Goal: Task Accomplishment & Management: Use online tool/utility

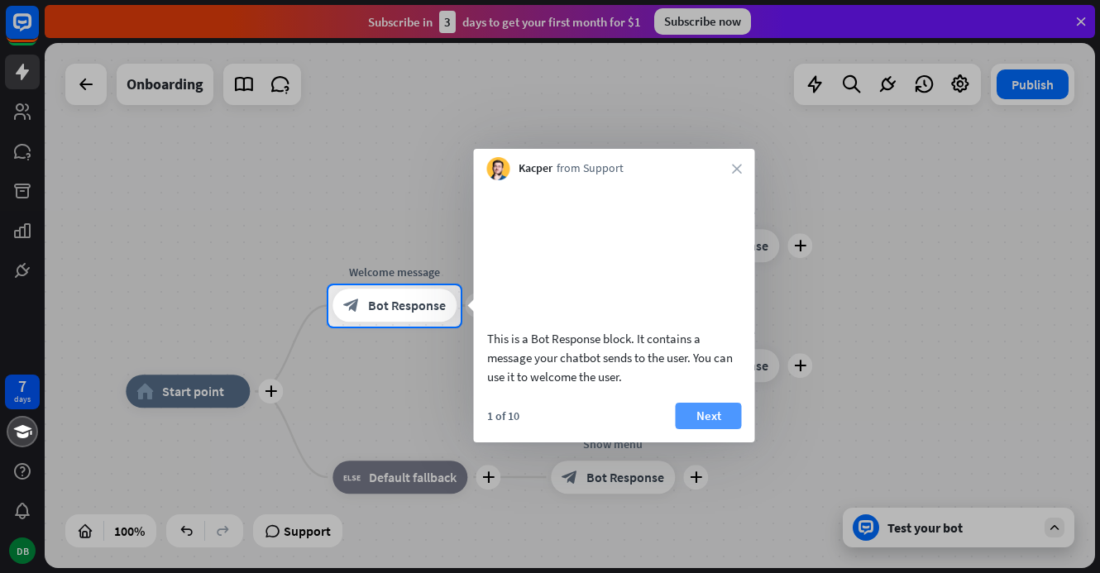
click at [702, 429] on button "Next" at bounding box center [708, 416] width 66 height 26
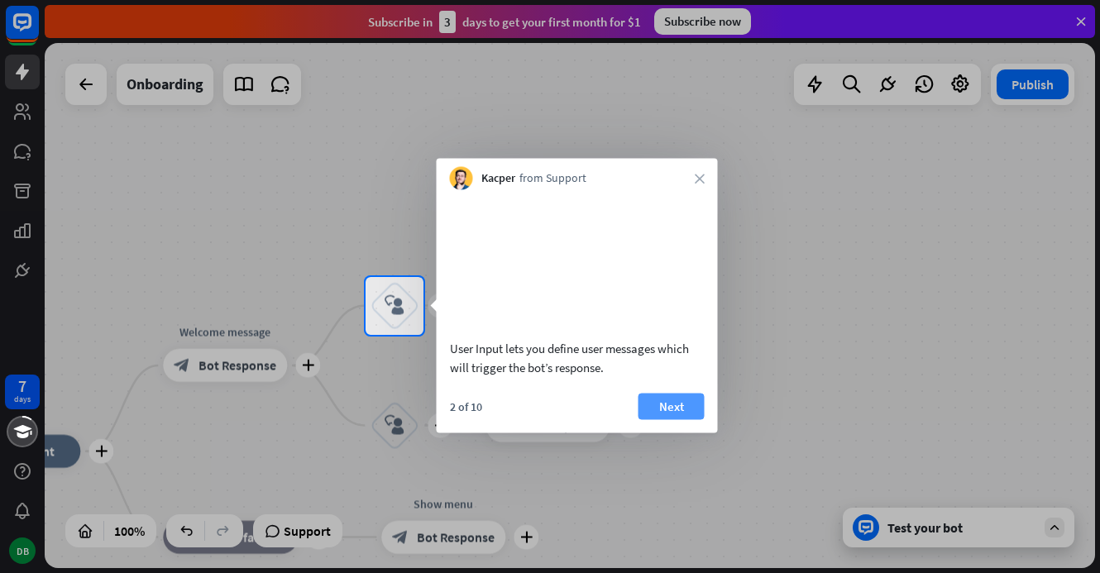
click at [670, 419] on button "Next" at bounding box center [671, 406] width 66 height 26
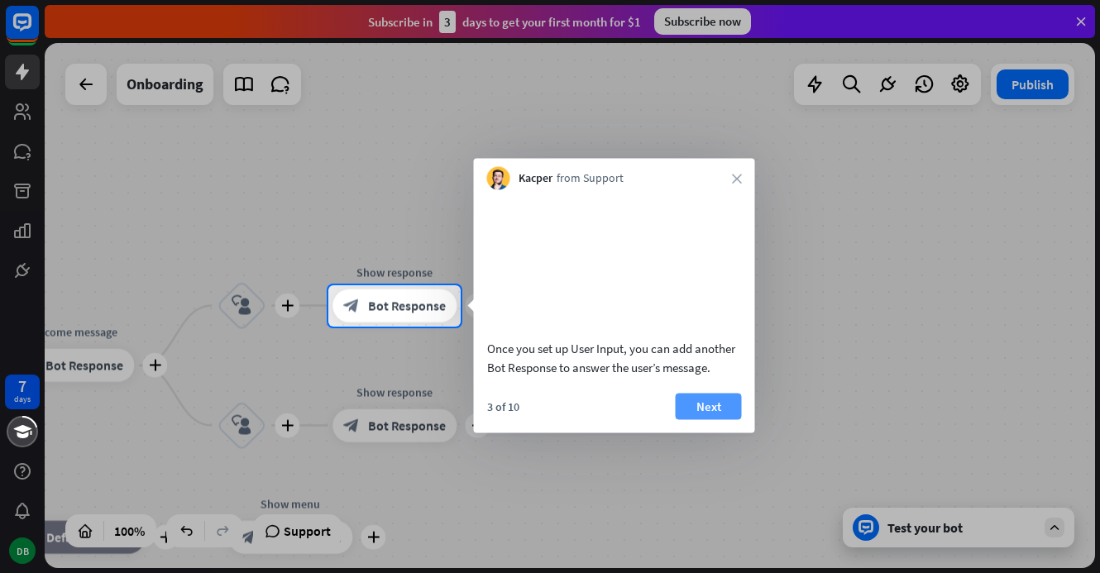
click at [689, 419] on button "Next" at bounding box center [708, 406] width 66 height 26
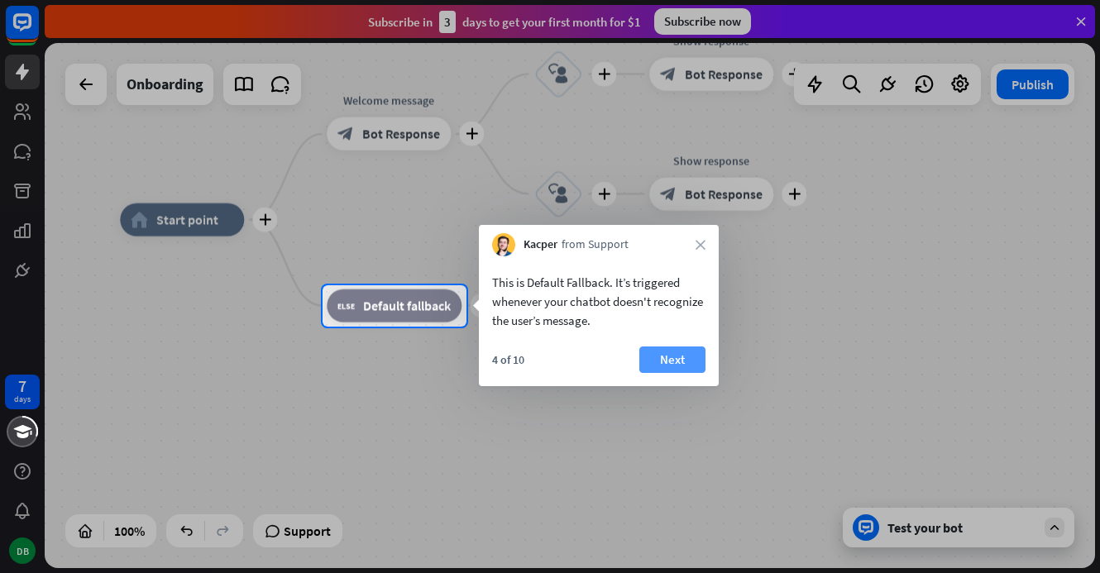
click at [670, 364] on button "Next" at bounding box center [672, 359] width 66 height 26
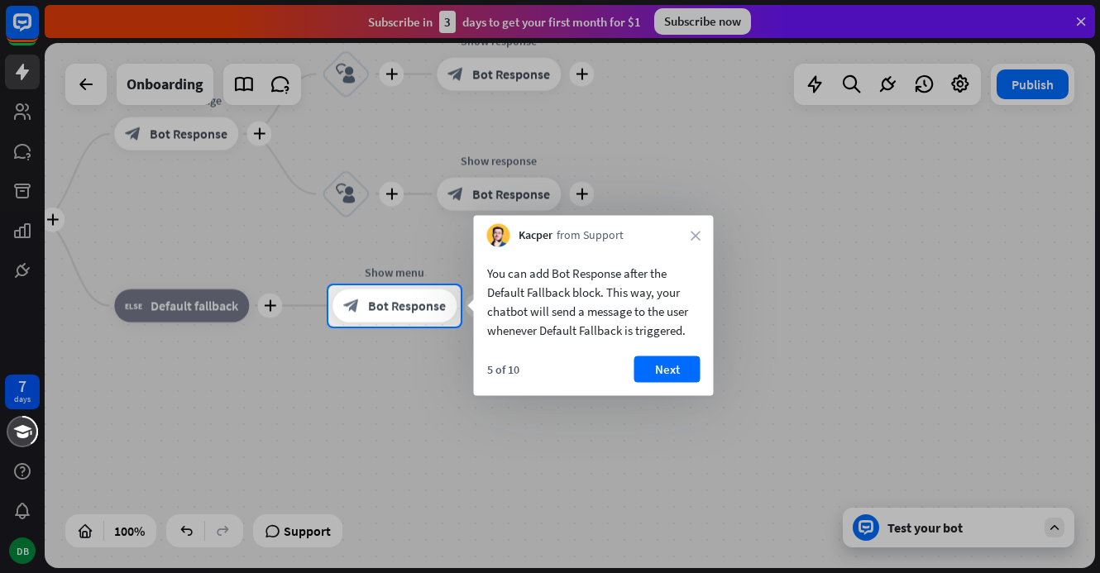
click at [670, 364] on button "Next" at bounding box center [667, 369] width 66 height 26
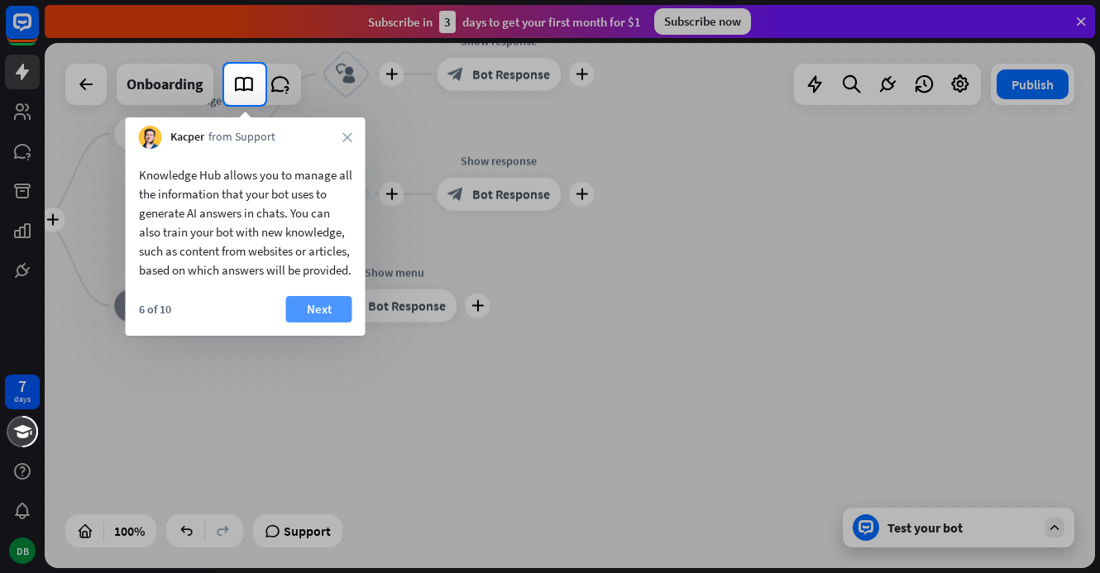
click at [317, 322] on button "Next" at bounding box center [319, 309] width 66 height 26
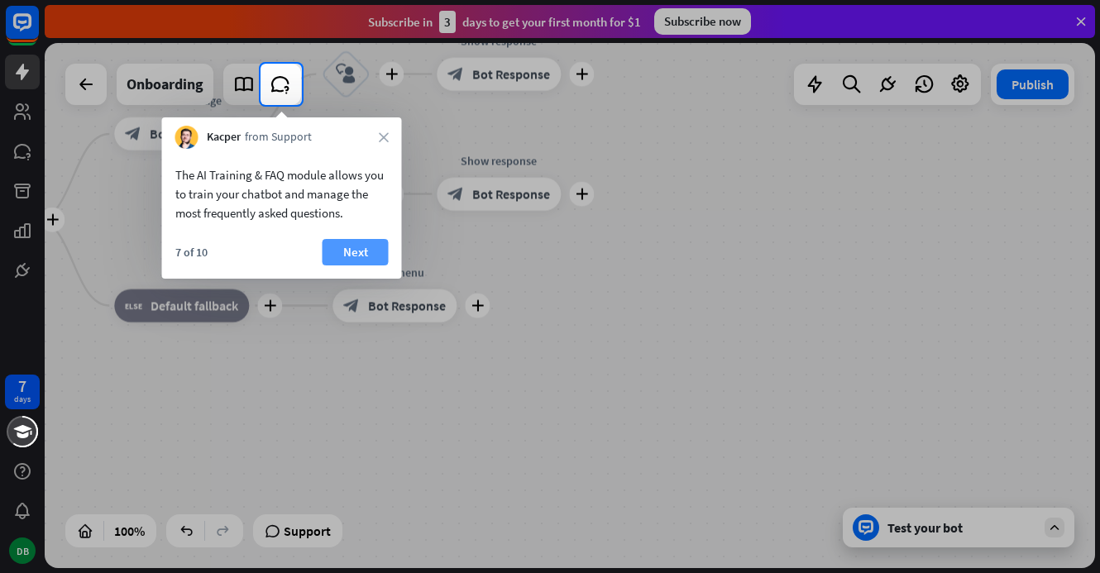
click at [360, 260] on button "Next" at bounding box center [355, 252] width 66 height 26
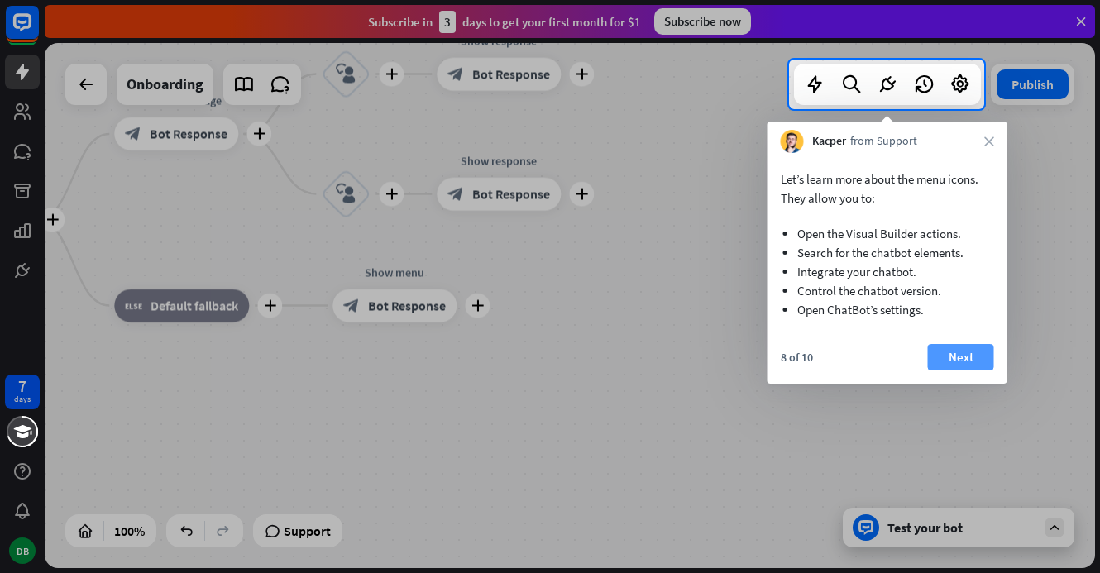
click at [984, 360] on button "Next" at bounding box center [961, 357] width 66 height 26
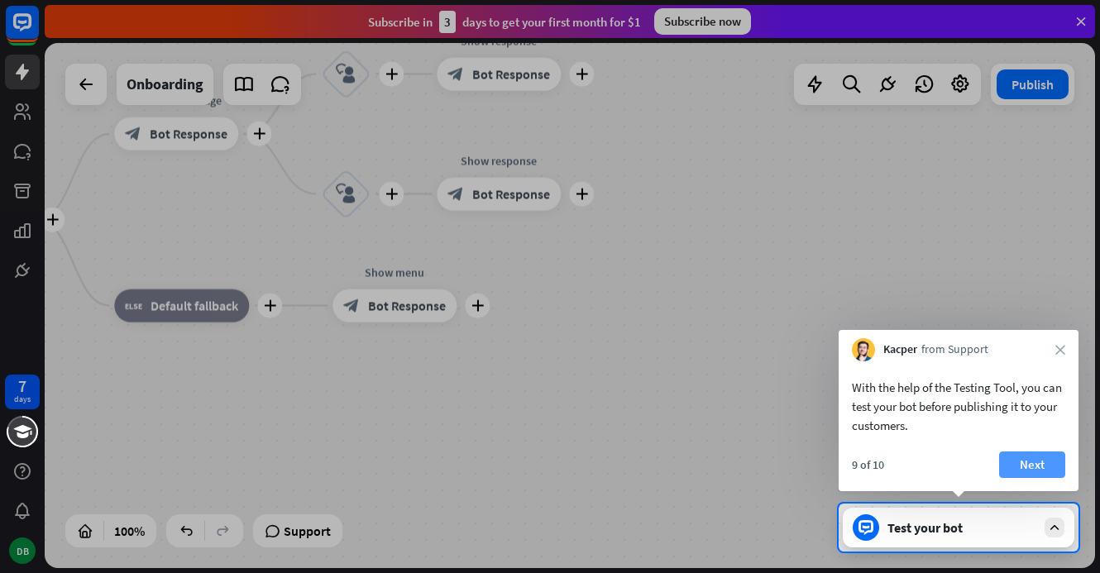
click at [1005, 463] on button "Next" at bounding box center [1032, 464] width 66 height 26
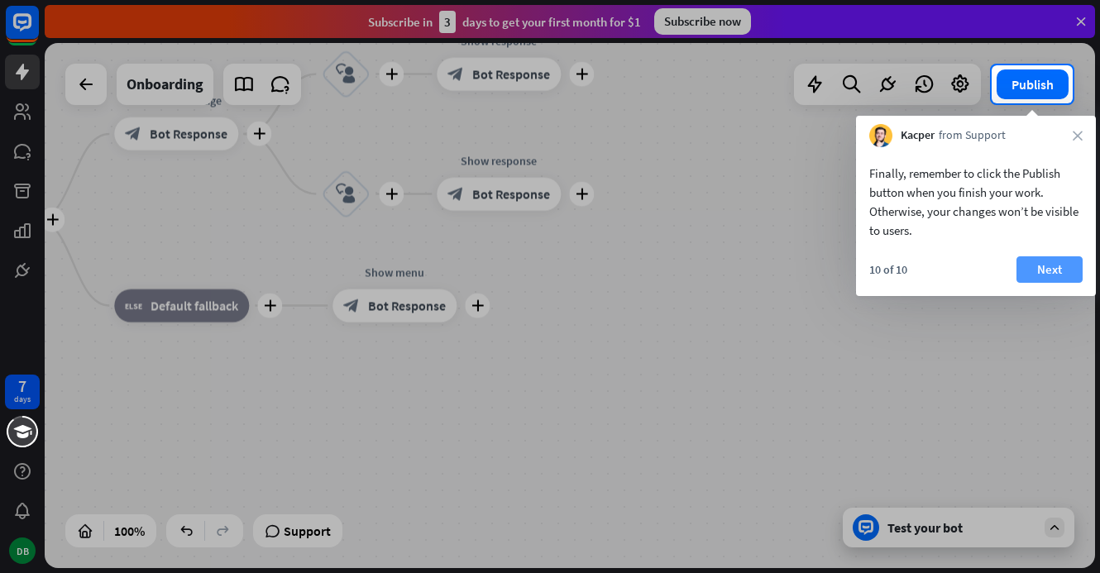
click at [1044, 274] on button "Next" at bounding box center [1049, 269] width 66 height 26
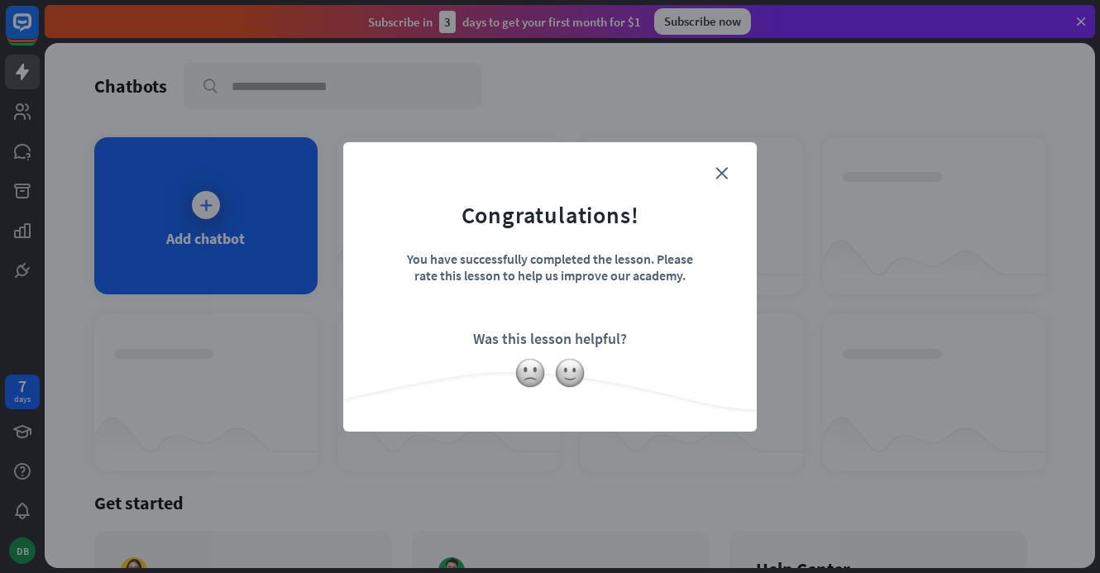
click at [731, 164] on form "Congratulations! You have successfully completed the lesson. Please rate this l…" at bounding box center [550, 262] width 372 height 198
click at [723, 163] on form "Congratulations! You have successfully completed the lesson. Please rate this l…" at bounding box center [550, 262] width 372 height 198
click at [719, 192] on form "Congratulations! You have successfully completed the lesson. Please rate this l…" at bounding box center [550, 262] width 372 height 198
click at [730, 167] on form "Congratulations! You have successfully completed the lesson. Please rate this l…" at bounding box center [550, 262] width 372 height 198
click at [727, 169] on icon "close" at bounding box center [721, 173] width 12 height 12
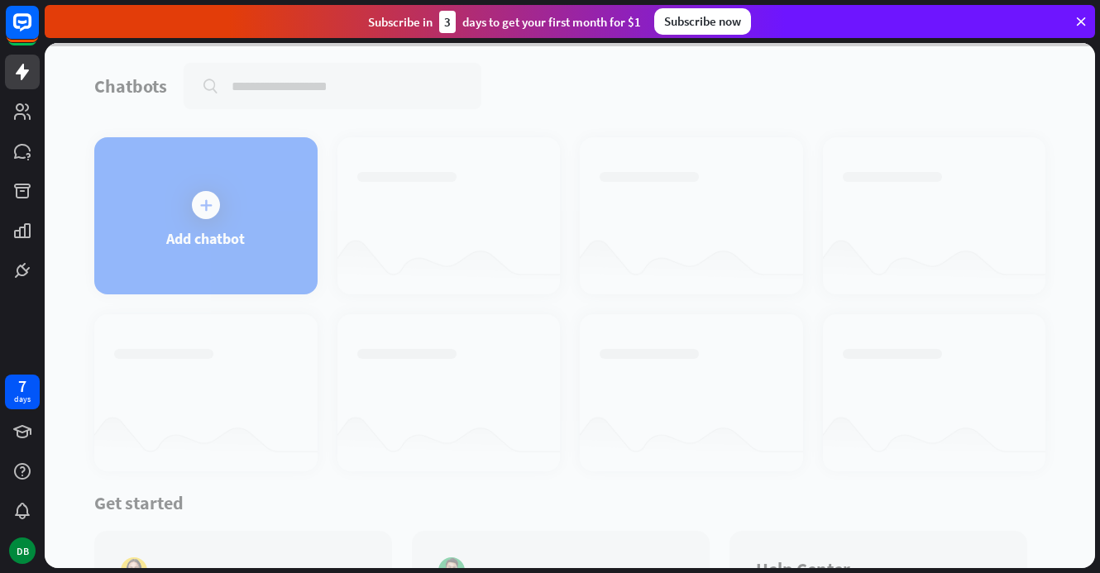
click at [155, 174] on div at bounding box center [570, 305] width 1050 height 525
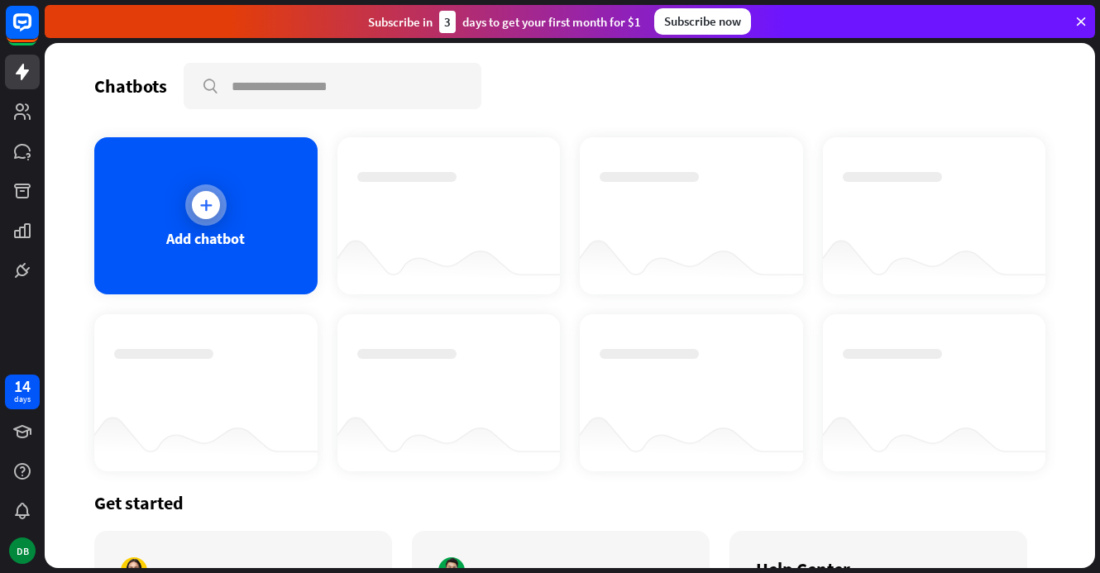
click at [193, 211] on div at bounding box center [206, 205] width 28 height 28
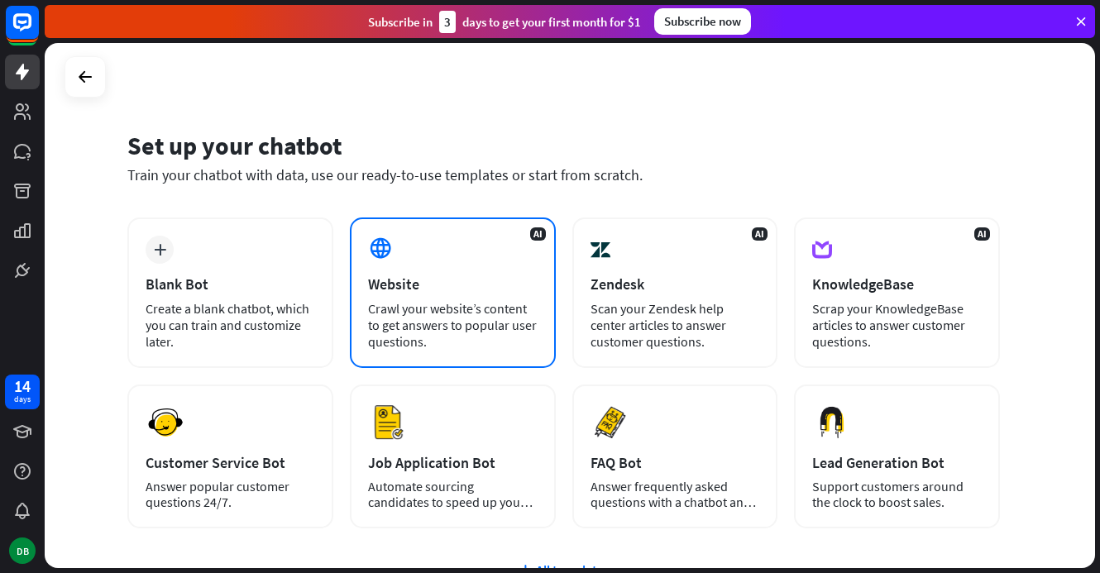
click at [445, 270] on div "AI Website Crawl your website’s content to get answers to popular user question…" at bounding box center [453, 292] width 206 height 150
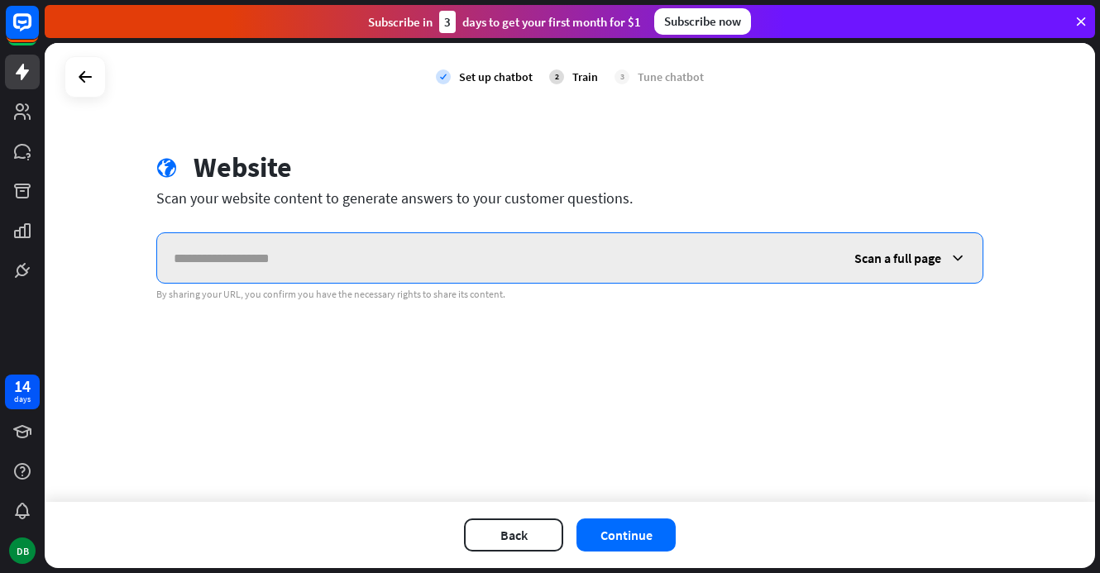
paste input "**********"
type input "**********"
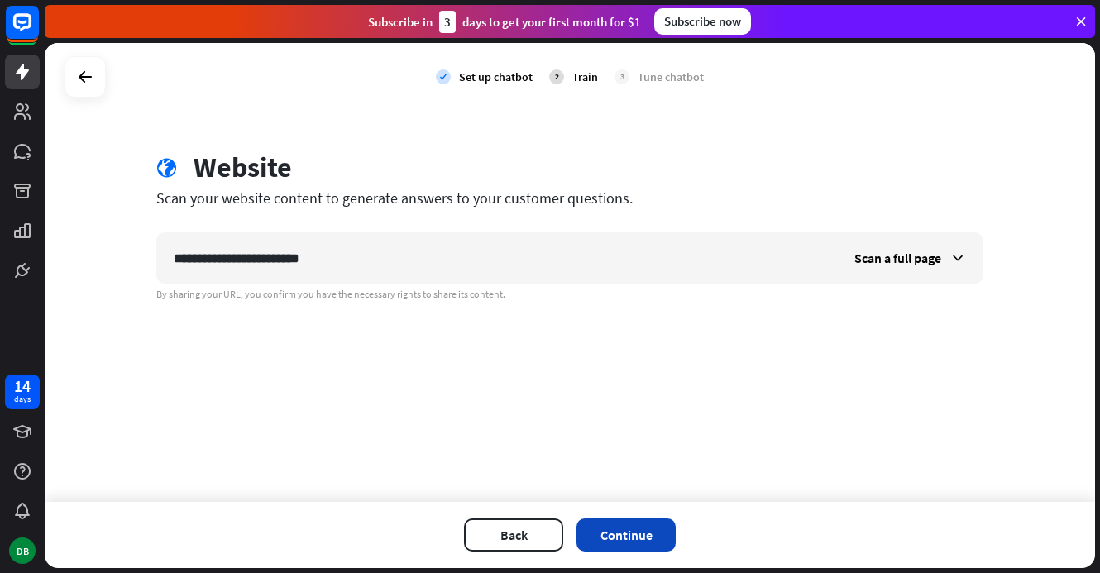
click at [595, 537] on button "Continue" at bounding box center [625, 534] width 99 height 33
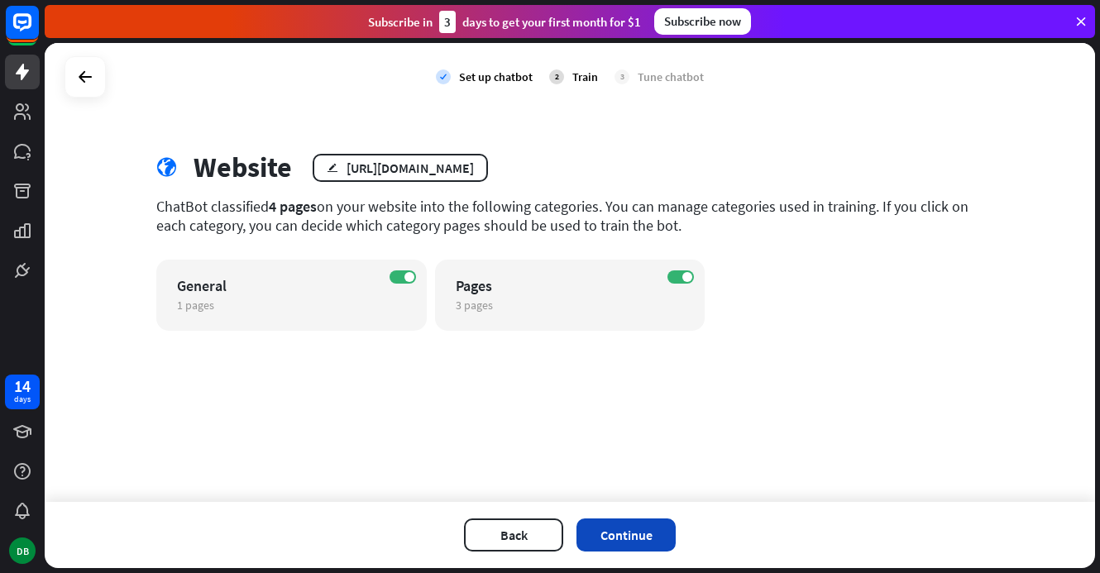
click at [643, 539] on button "Continue" at bounding box center [625, 534] width 99 height 33
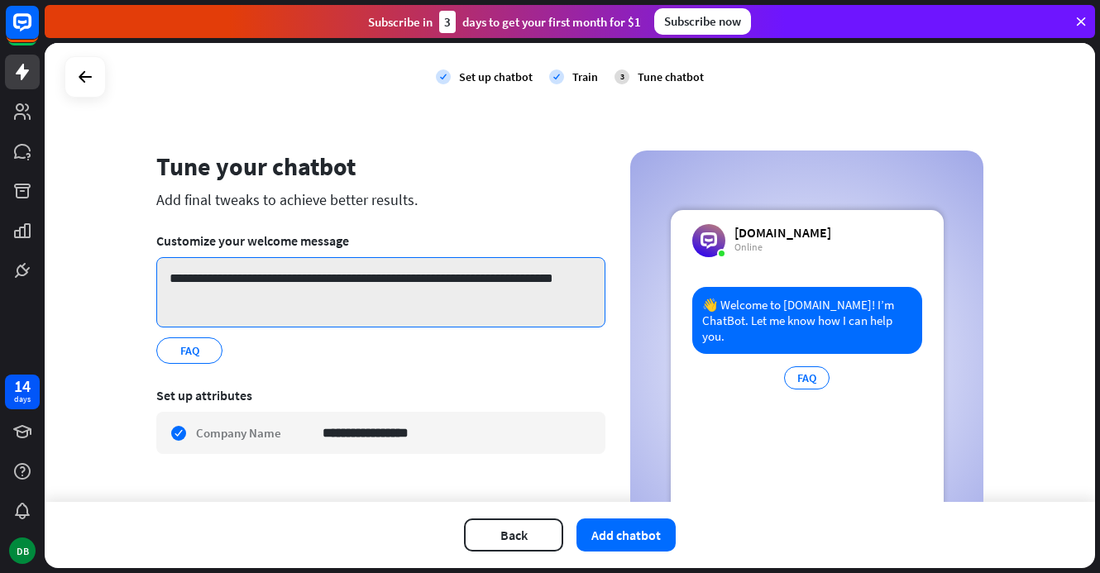
drag, startPoint x: 419, startPoint y: 310, endPoint x: 149, endPoint y: 271, distance: 273.1
click at [149, 271] on div "**********" at bounding box center [569, 360] width 866 height 420
click at [236, 320] on textarea "**********" at bounding box center [380, 292] width 449 height 70
paste textarea "**********"
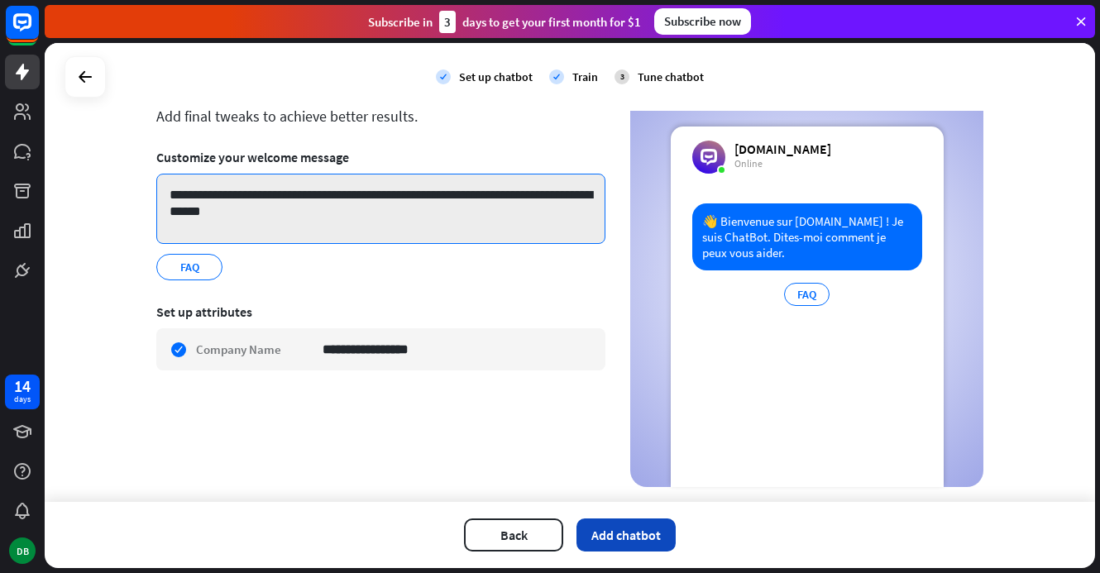
type textarea "**********"
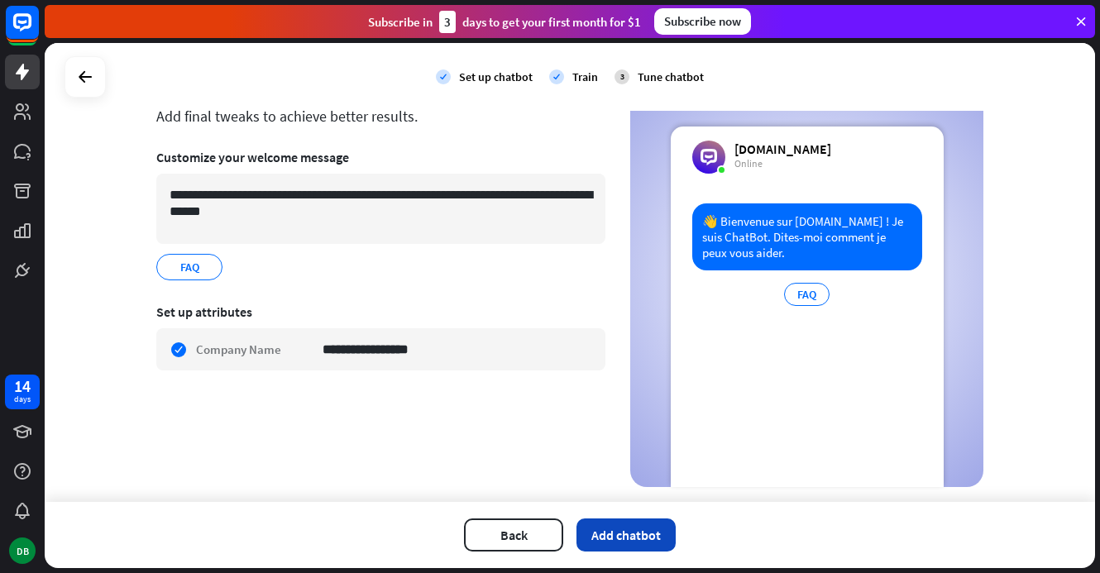
click at [628, 533] on button "Add chatbot" at bounding box center [625, 534] width 99 height 33
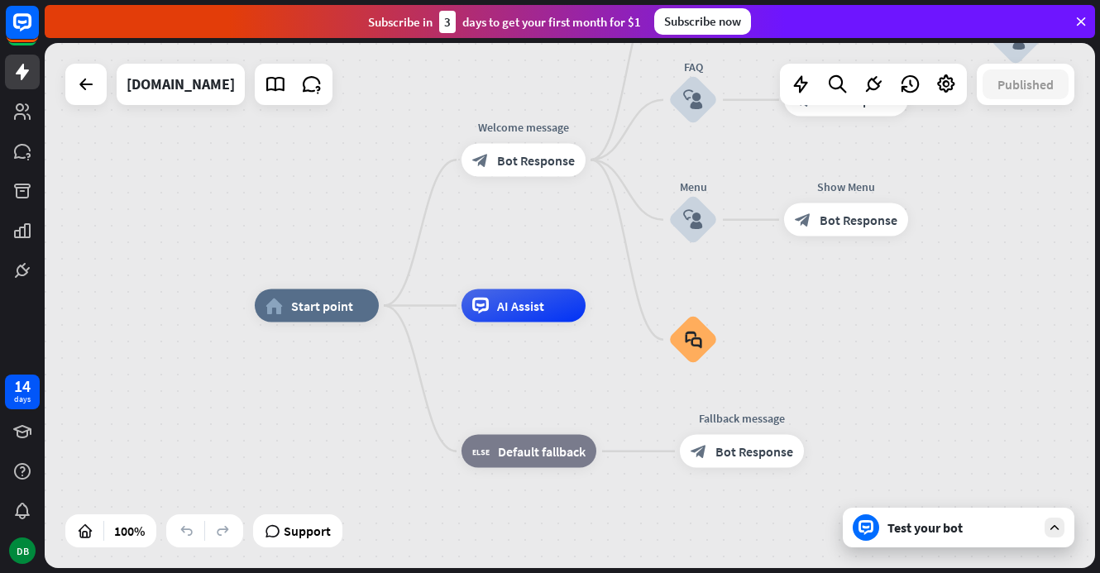
click at [995, 537] on div "Test your bot" at bounding box center [957, 528] width 231 height 40
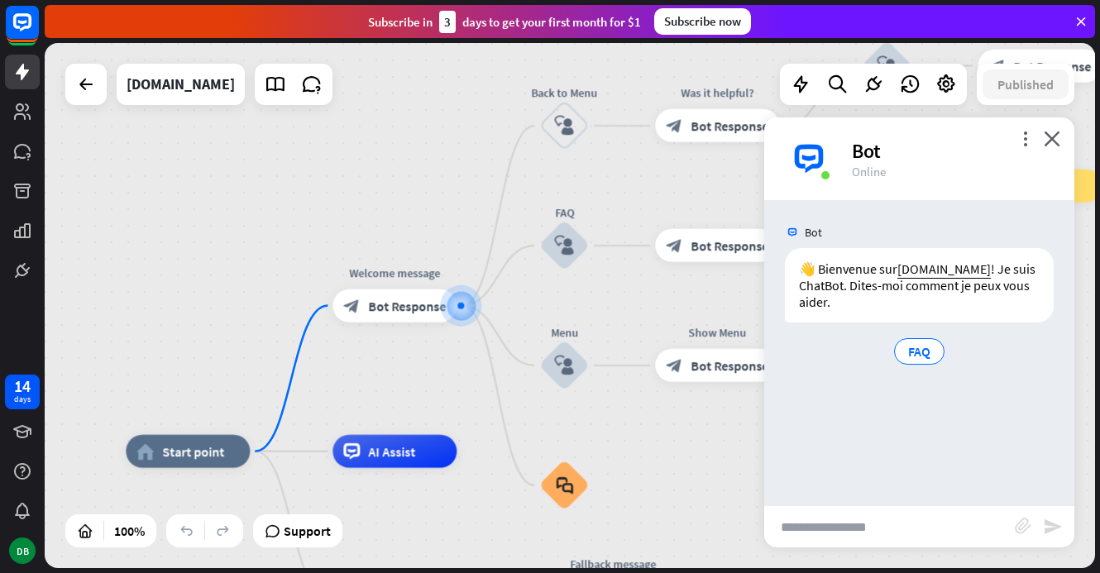
click at [886, 516] on input "text" at bounding box center [889, 526] width 250 height 41
type input "**********"
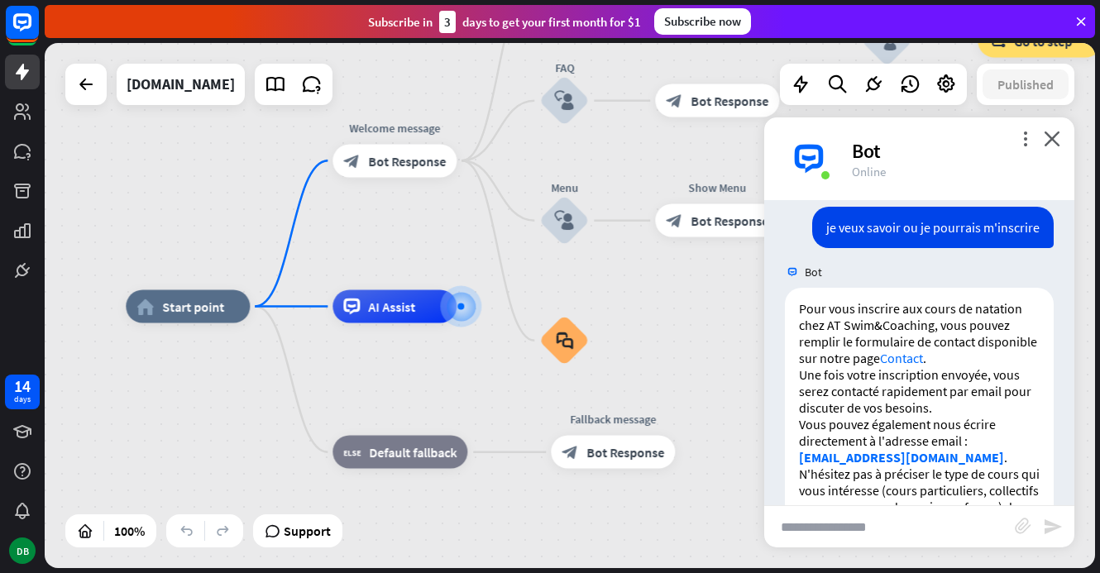
scroll to position [219, 0]
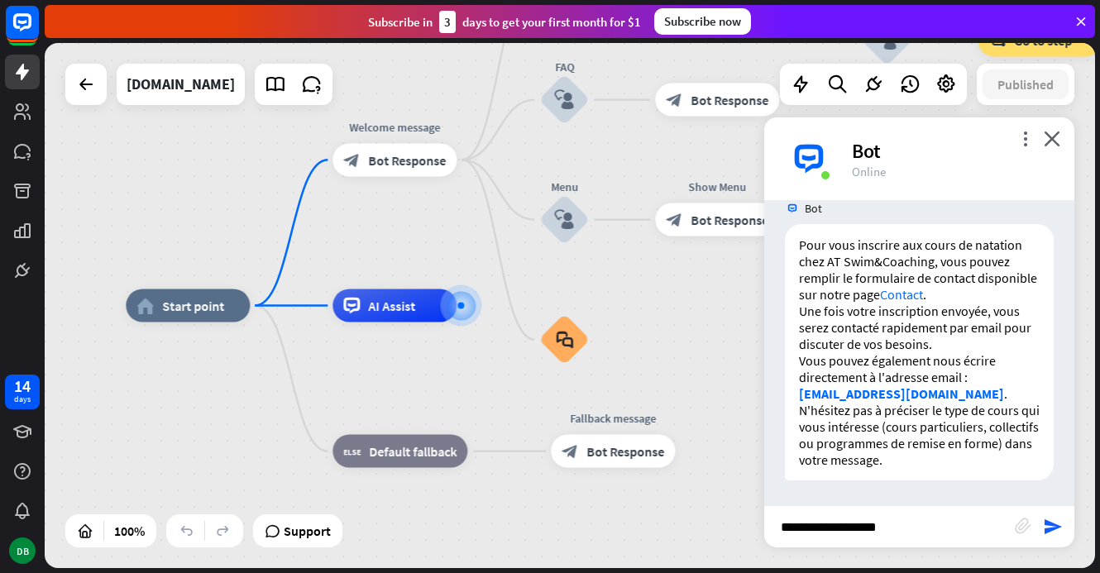
type input "**********"
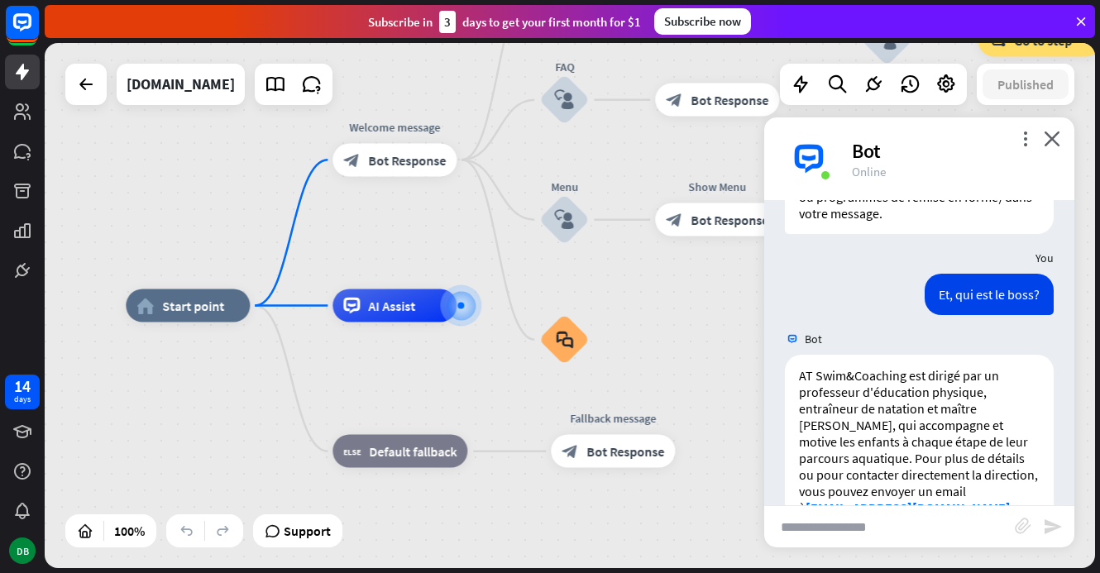
scroll to position [513, 0]
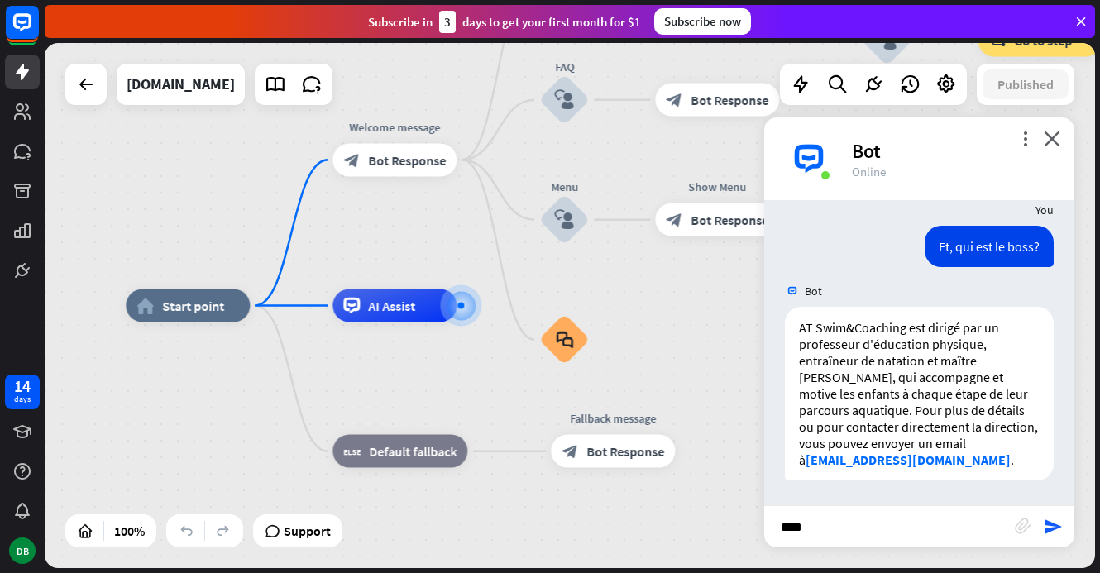
type input "*****"
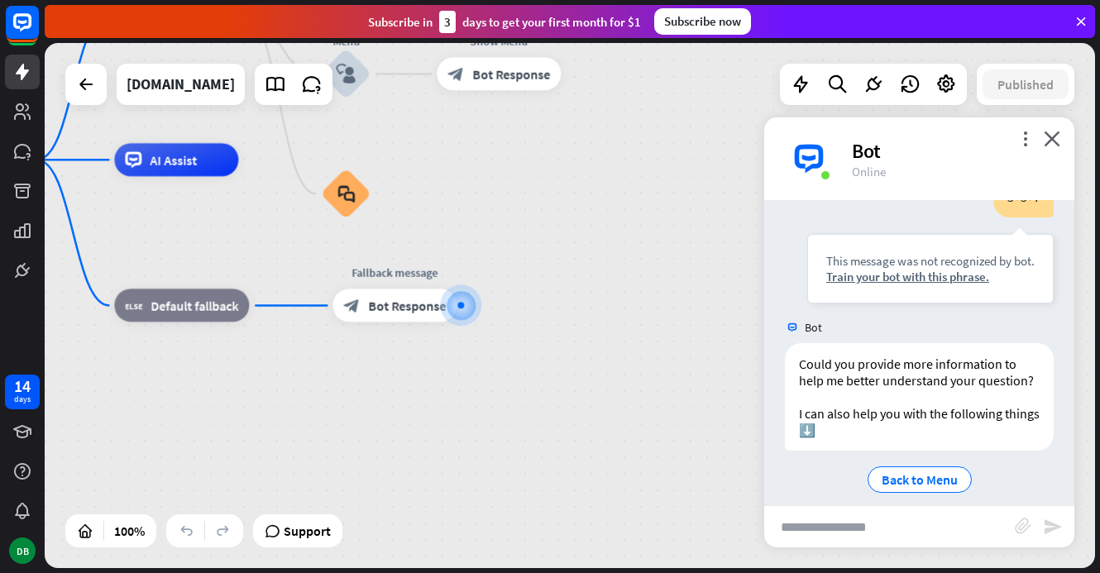
scroll to position [873, 0]
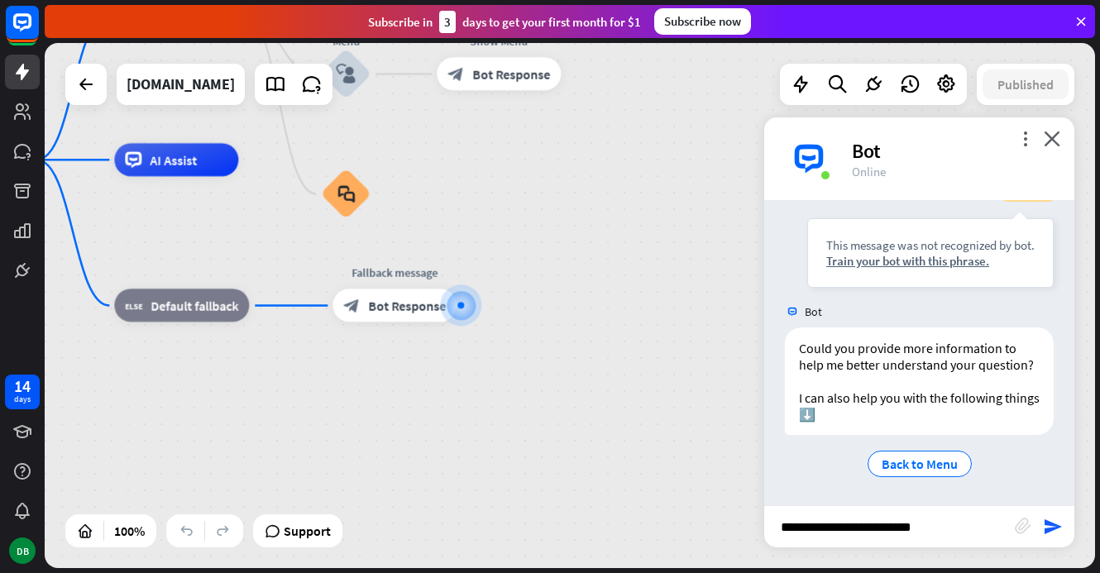
type input "**********"
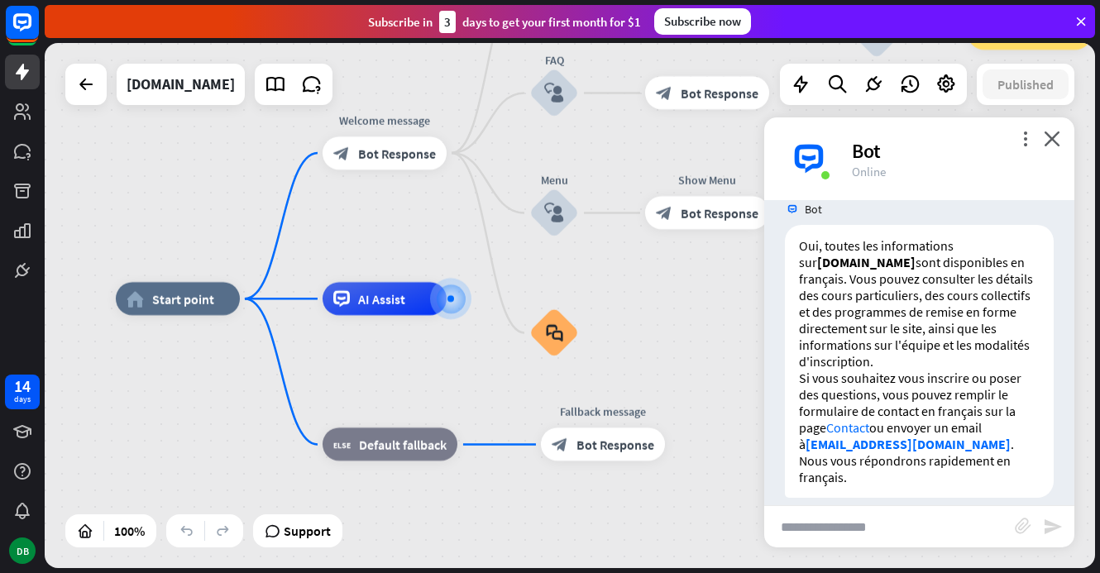
scroll to position [1205, 0]
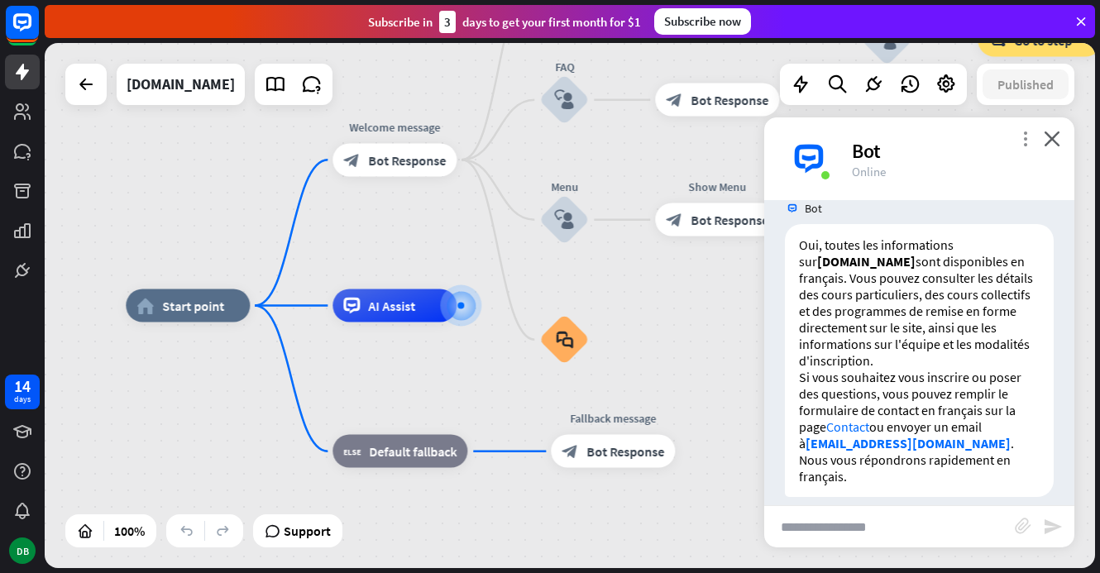
click at [1024, 143] on icon "more_vert" at bounding box center [1025, 139] width 16 height 16
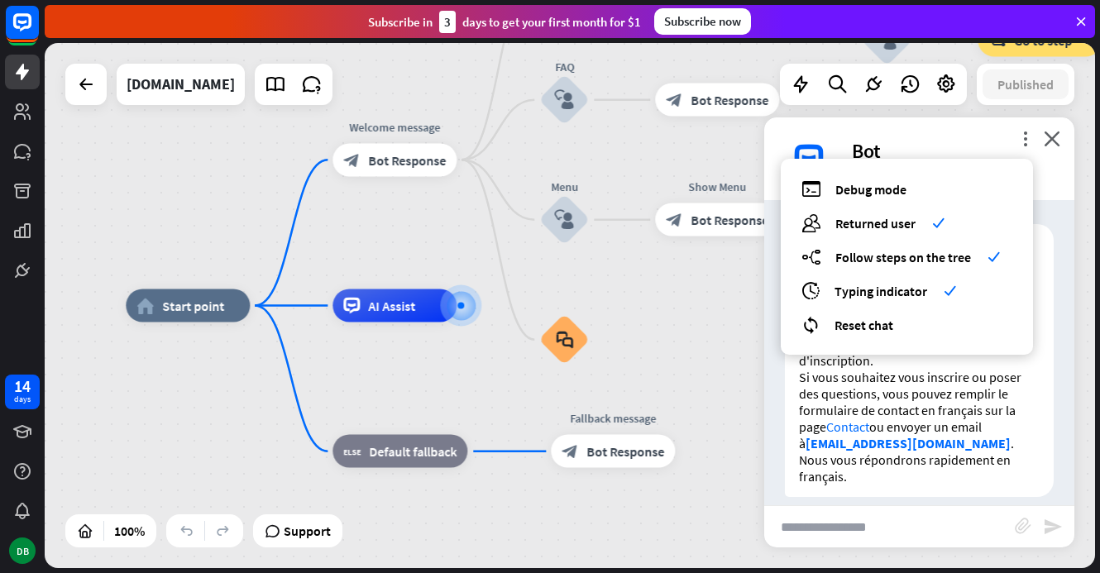
click at [966, 141] on div "Bot" at bounding box center [953, 151] width 203 height 26
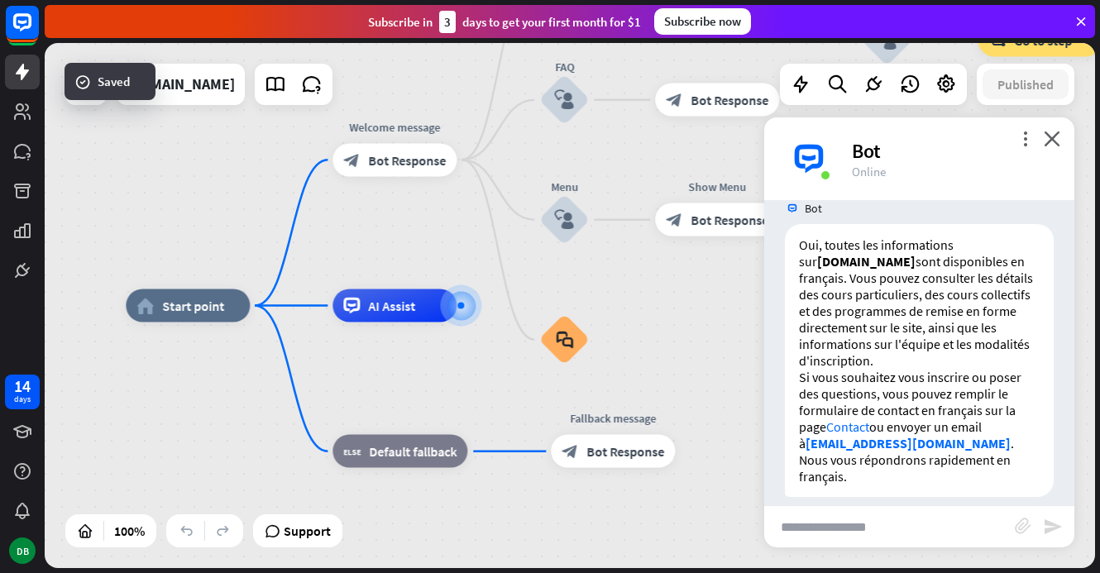
click at [848, 524] on input "text" at bounding box center [889, 526] width 250 height 41
type input "**********"
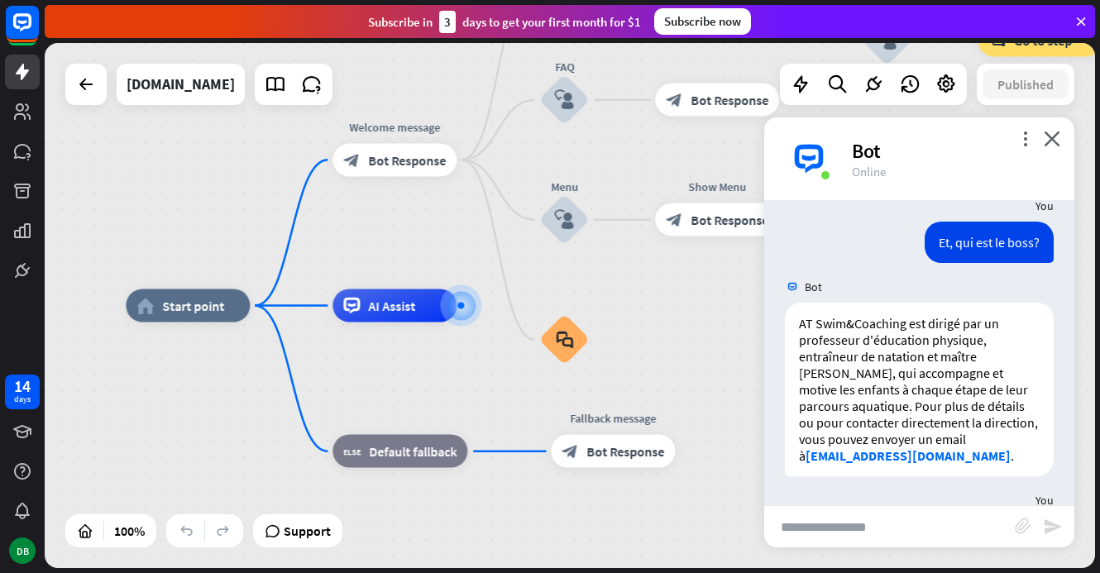
scroll to position [387, 0]
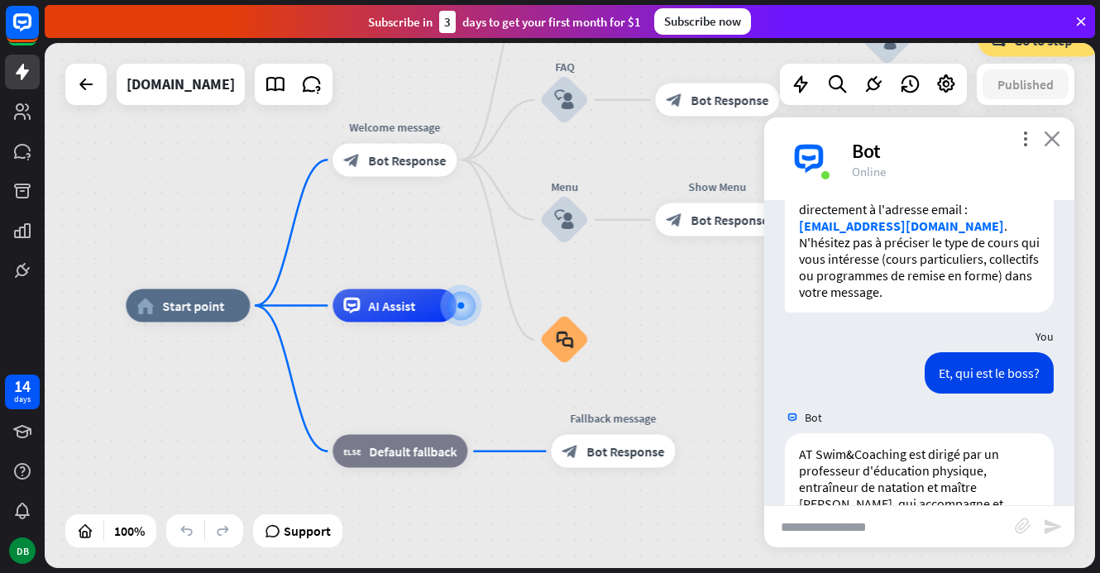
click at [1045, 136] on icon "close" at bounding box center [1051, 139] width 17 height 16
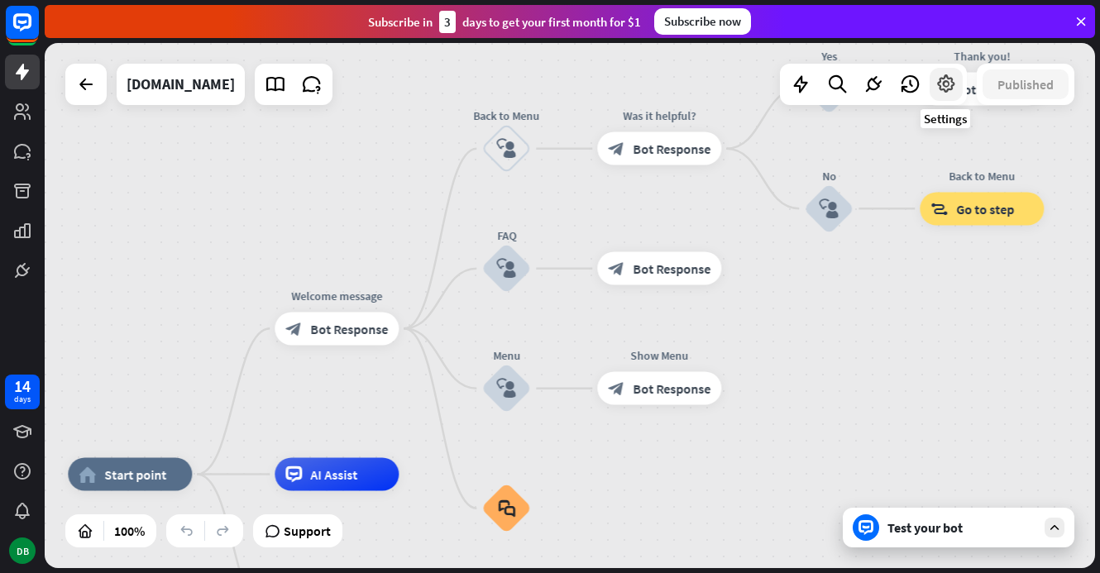
click at [955, 89] on icon at bounding box center [945, 84] width 21 height 21
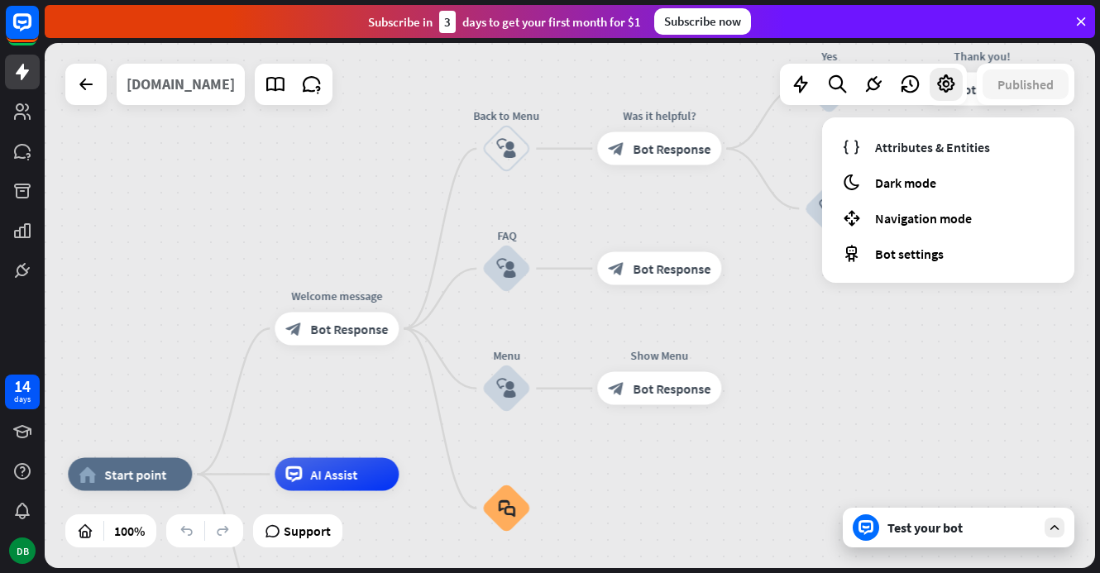
click at [188, 74] on div "[DOMAIN_NAME]" at bounding box center [180, 84] width 108 height 41
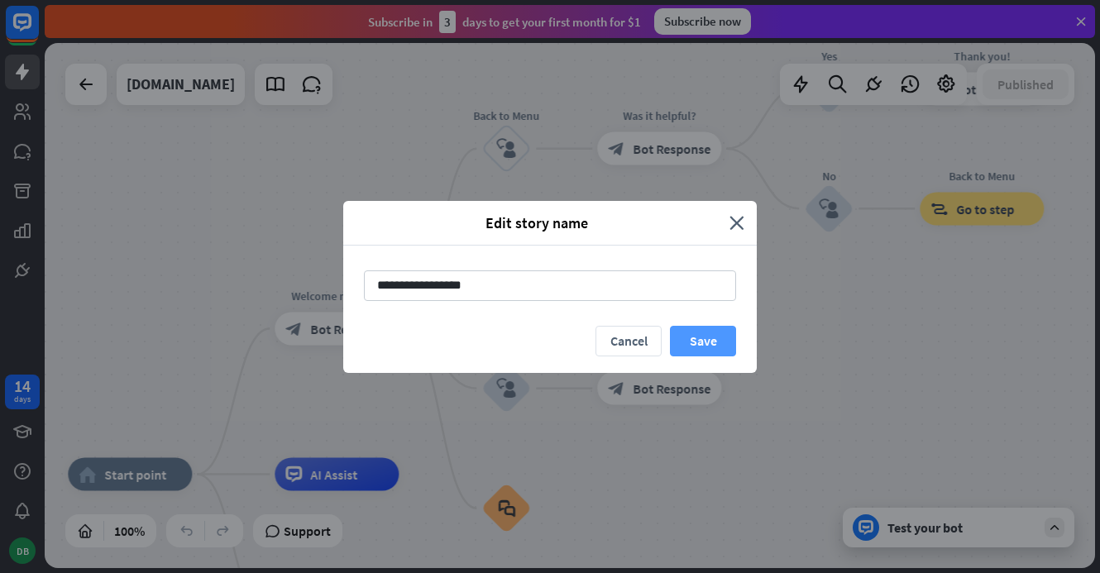
click at [723, 350] on button "Save" at bounding box center [703, 341] width 66 height 31
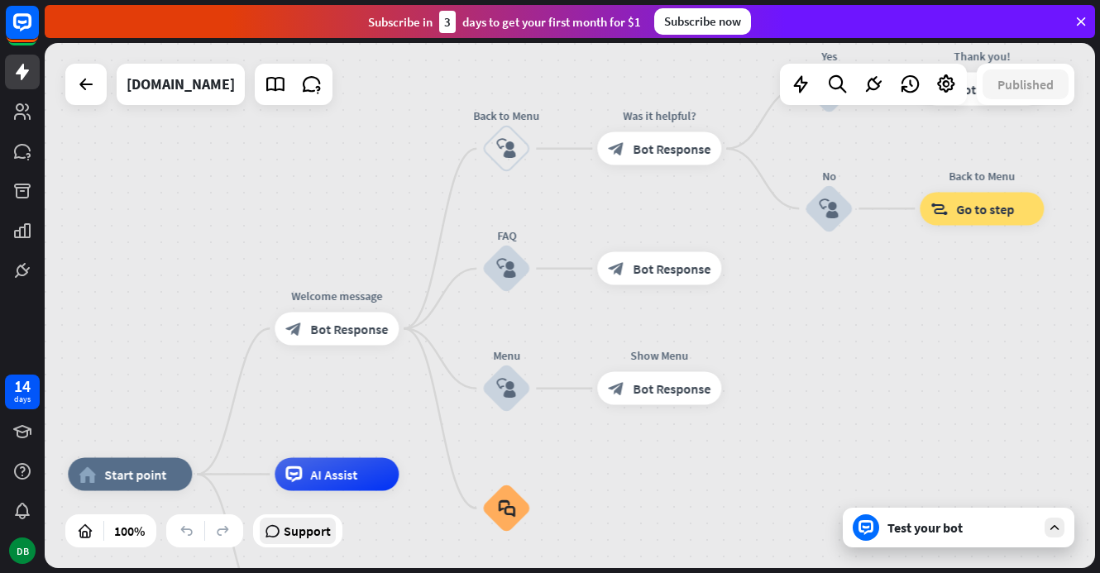
click at [293, 524] on span "Support" at bounding box center [307, 531] width 47 height 26
click at [695, 156] on span "Bot Response" at bounding box center [671, 149] width 78 height 17
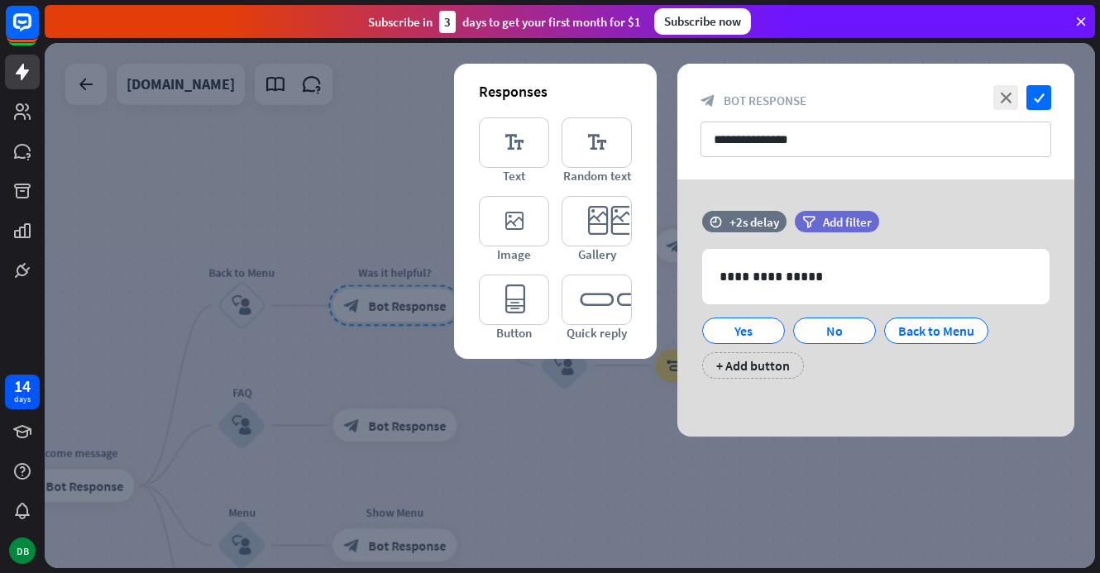
click at [341, 198] on div at bounding box center [570, 305] width 1050 height 525
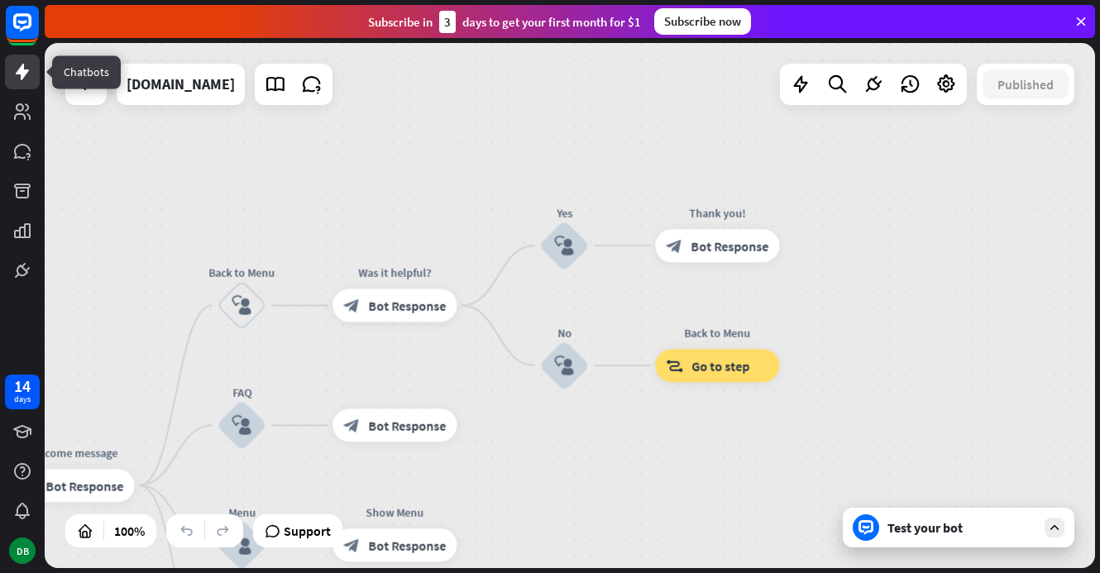
click at [21, 77] on icon at bounding box center [22, 72] width 13 height 17
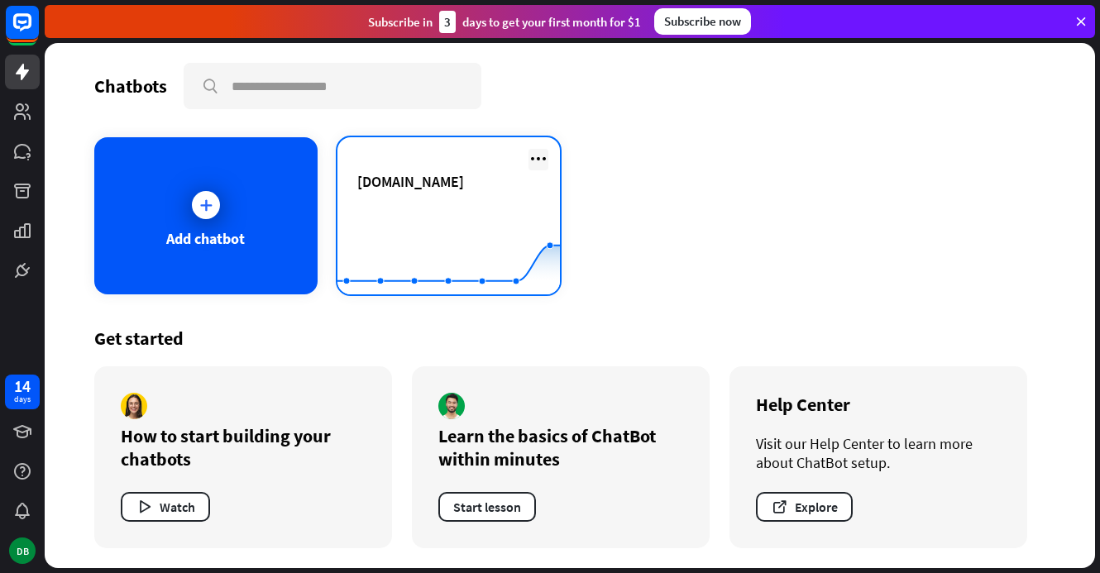
click at [537, 155] on icon at bounding box center [538, 159] width 20 height 20
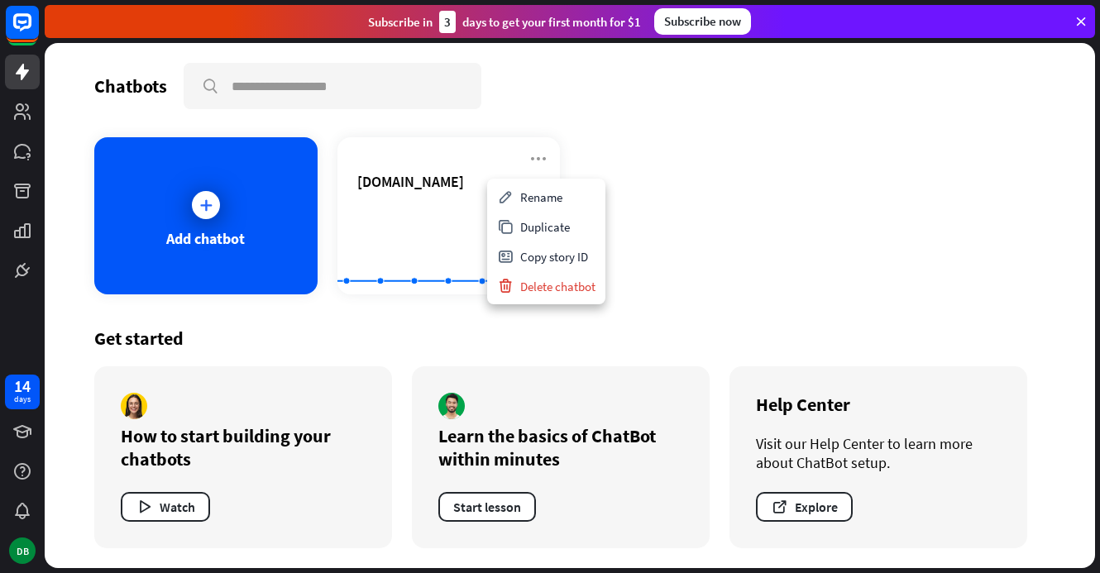
click at [518, 128] on div "Chatbots search Add chatbot [DOMAIN_NAME] Created with Highcharts 10.1.0 0 1 2 …" at bounding box center [570, 305] width 1050 height 525
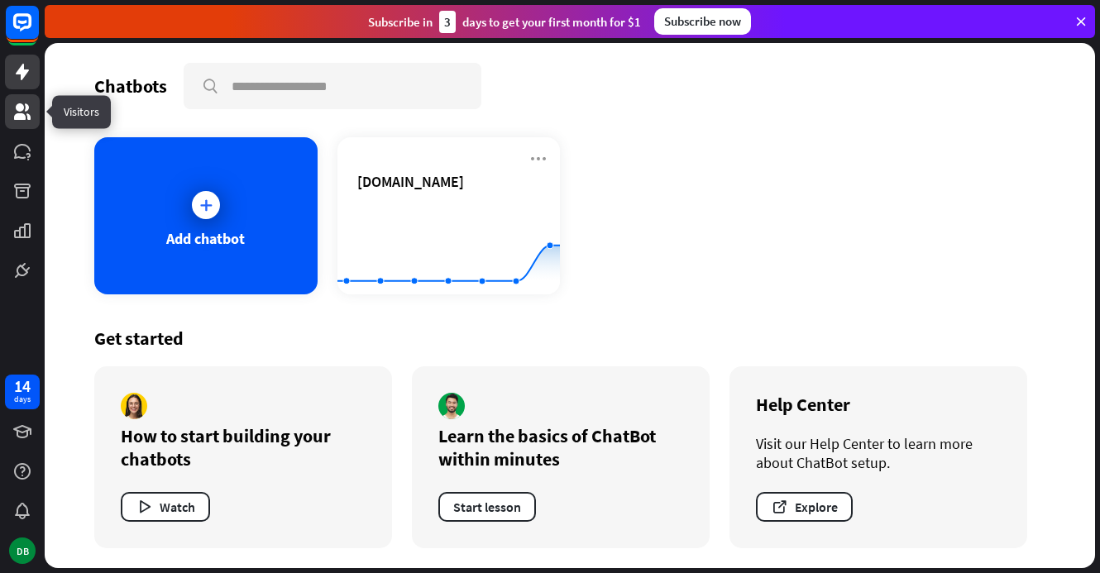
click at [30, 111] on icon at bounding box center [22, 112] width 20 height 20
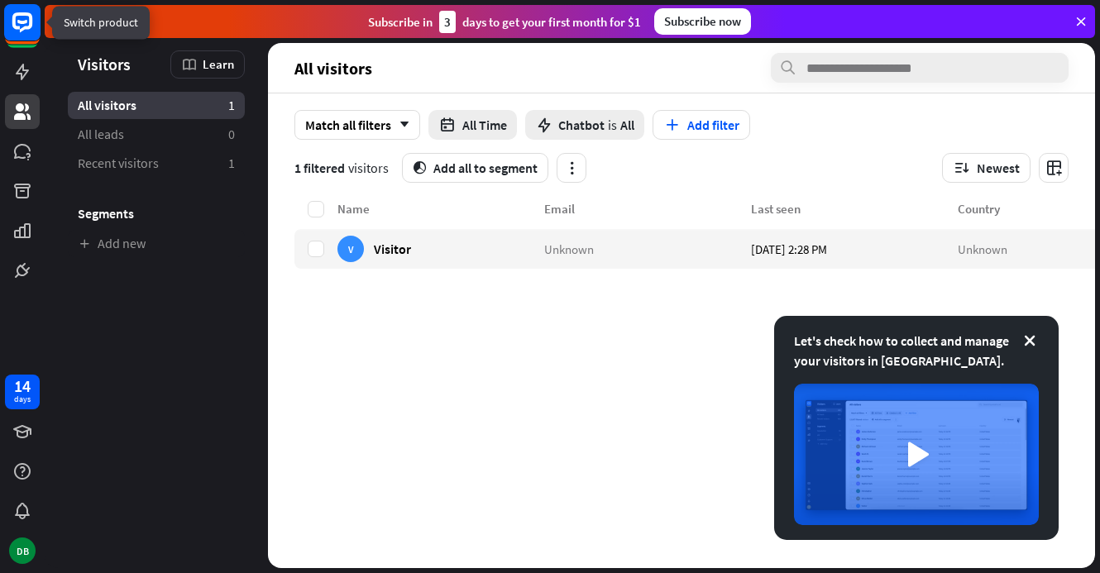
click at [21, 30] on icon at bounding box center [22, 22] width 20 height 20
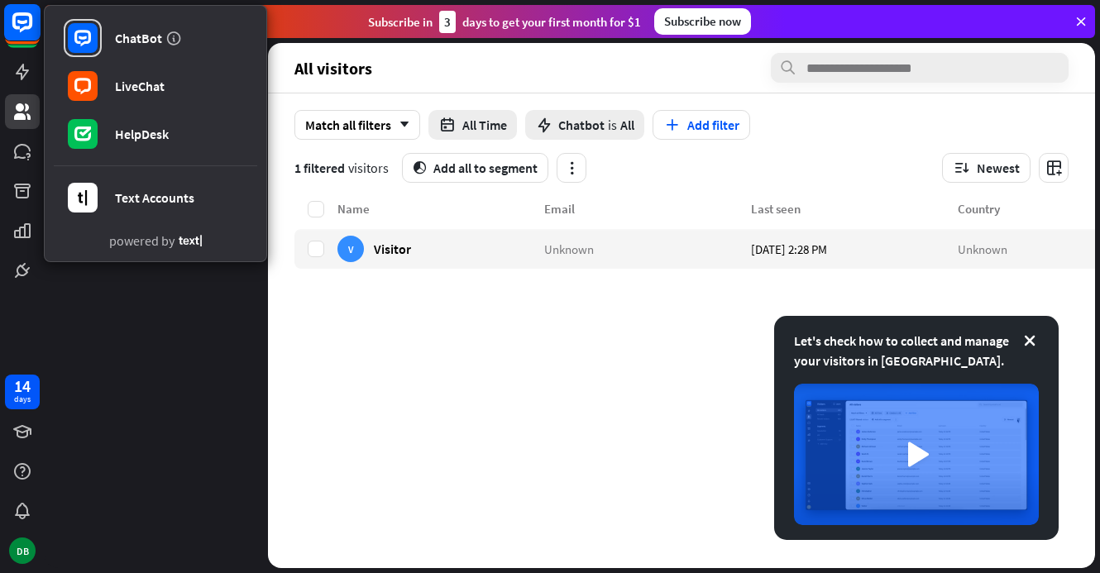
click at [25, 32] on rect at bounding box center [22, 22] width 36 height 36
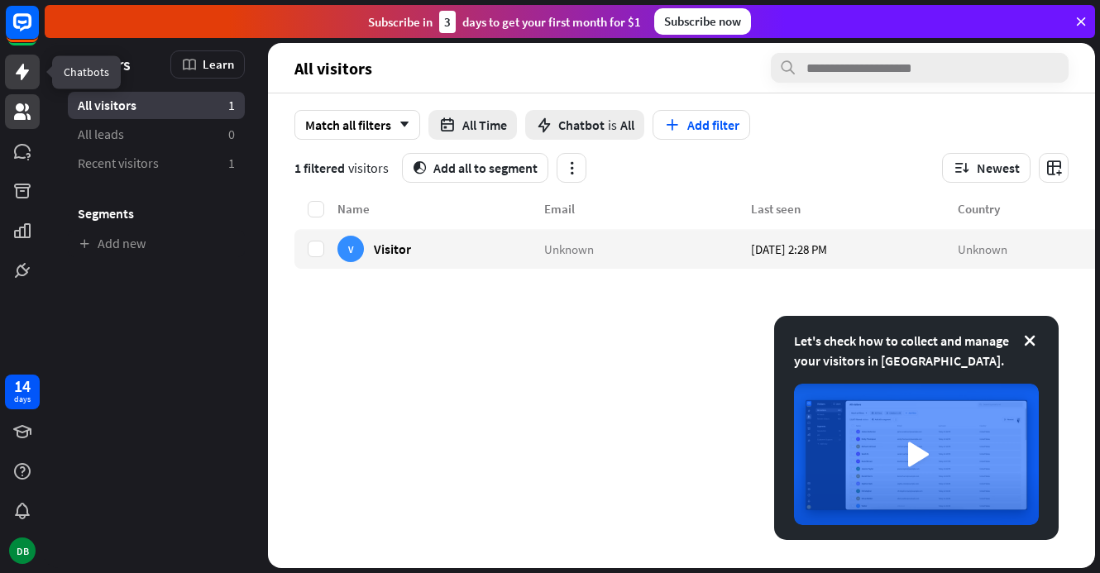
click at [25, 60] on link at bounding box center [22, 72] width 35 height 35
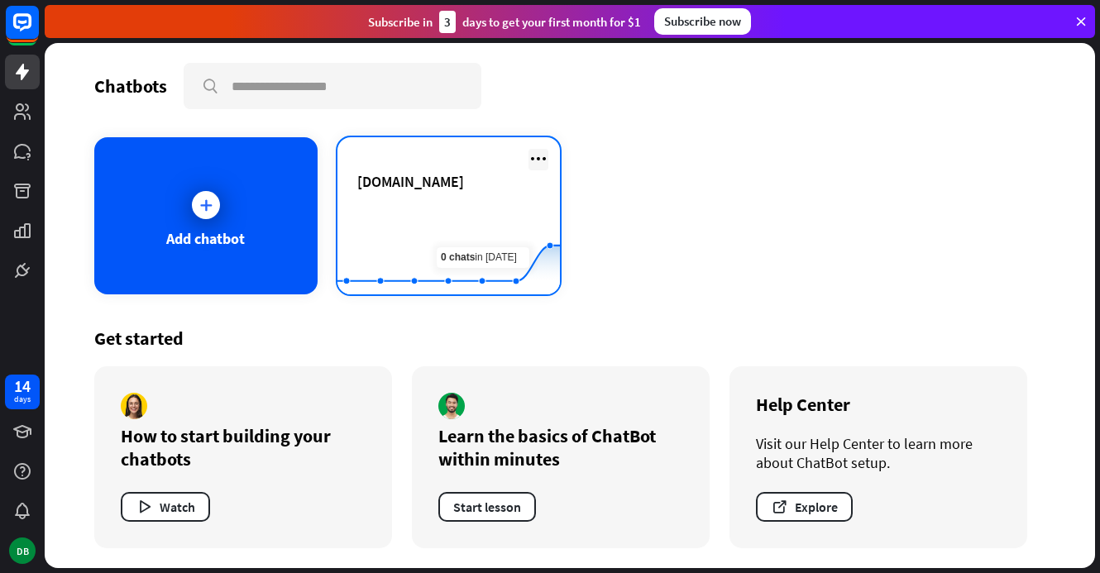
click at [535, 149] on icon at bounding box center [538, 159] width 20 height 20
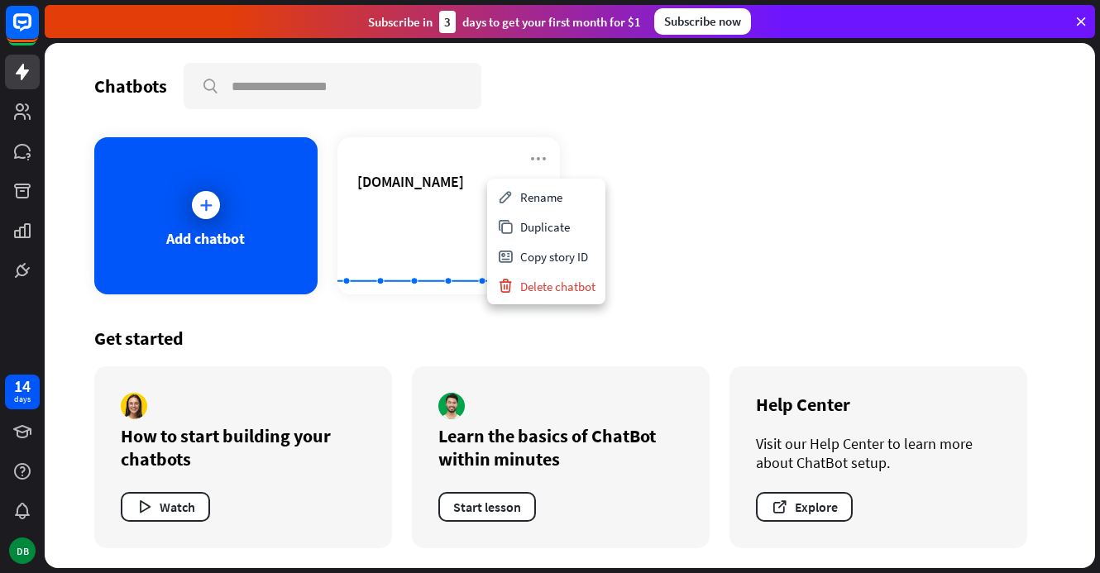
click at [629, 173] on div "Add chatbot [DOMAIN_NAME] Created with Highcharts 10.1.0 0 1 2" at bounding box center [569, 215] width 951 height 157
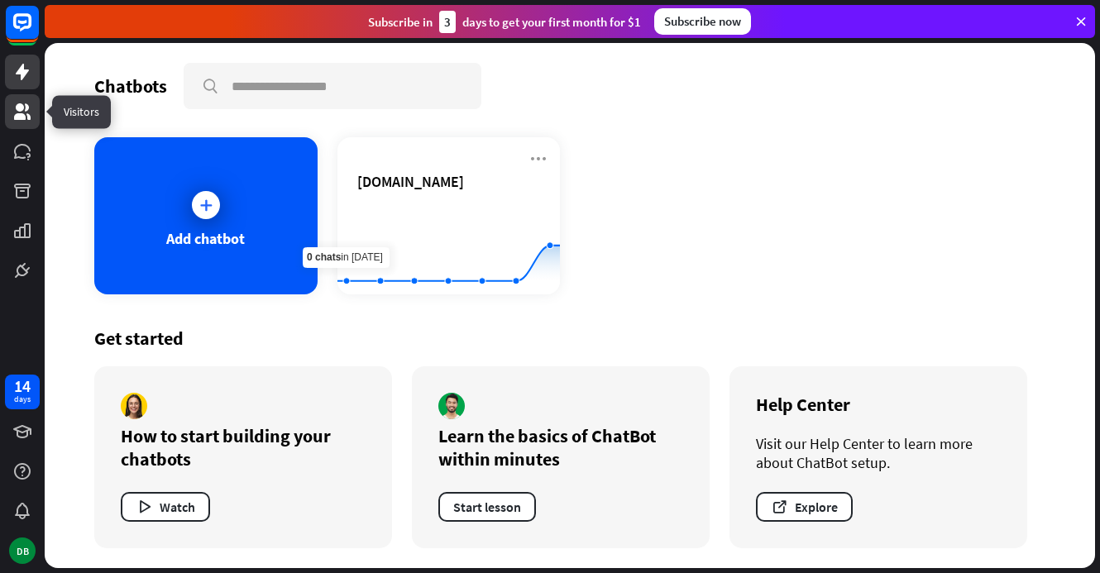
click at [32, 122] on link at bounding box center [22, 111] width 35 height 35
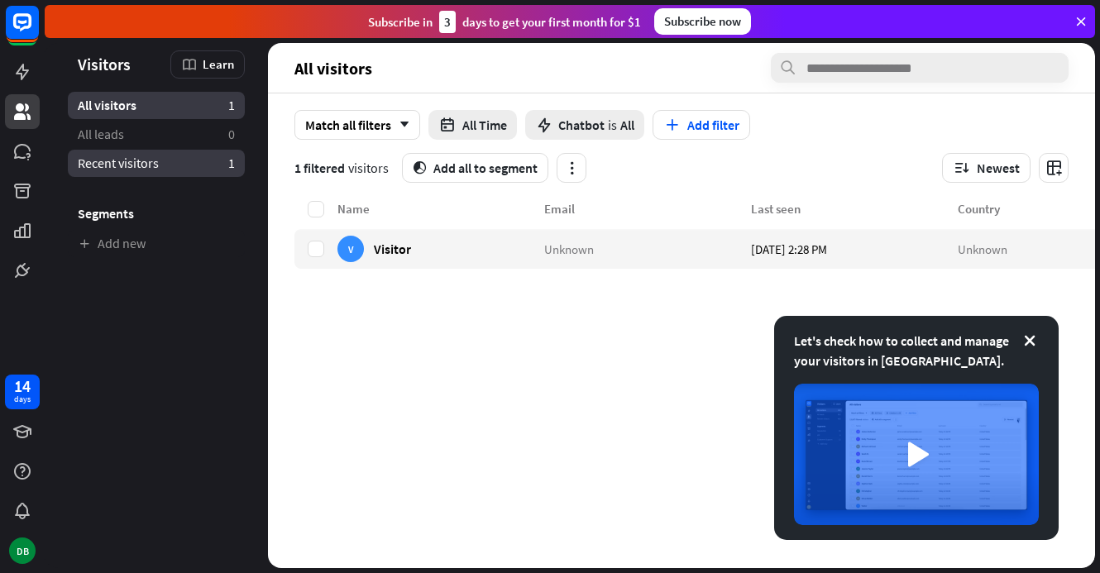
click at [199, 169] on link "Recent visitors 1" at bounding box center [156, 163] width 177 height 27
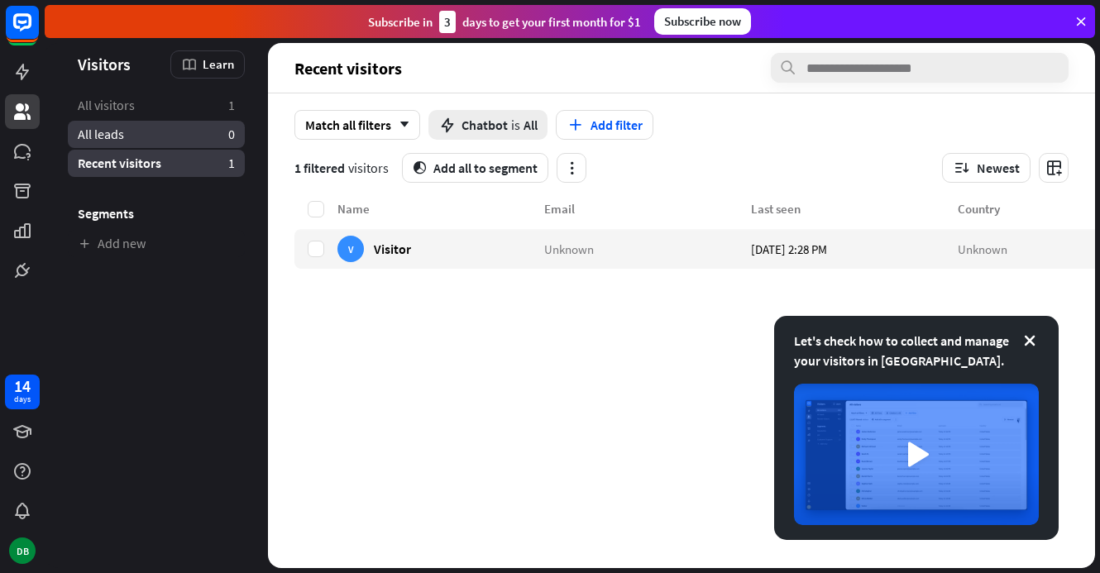
click at [188, 132] on link "All leads 0" at bounding box center [156, 134] width 177 height 27
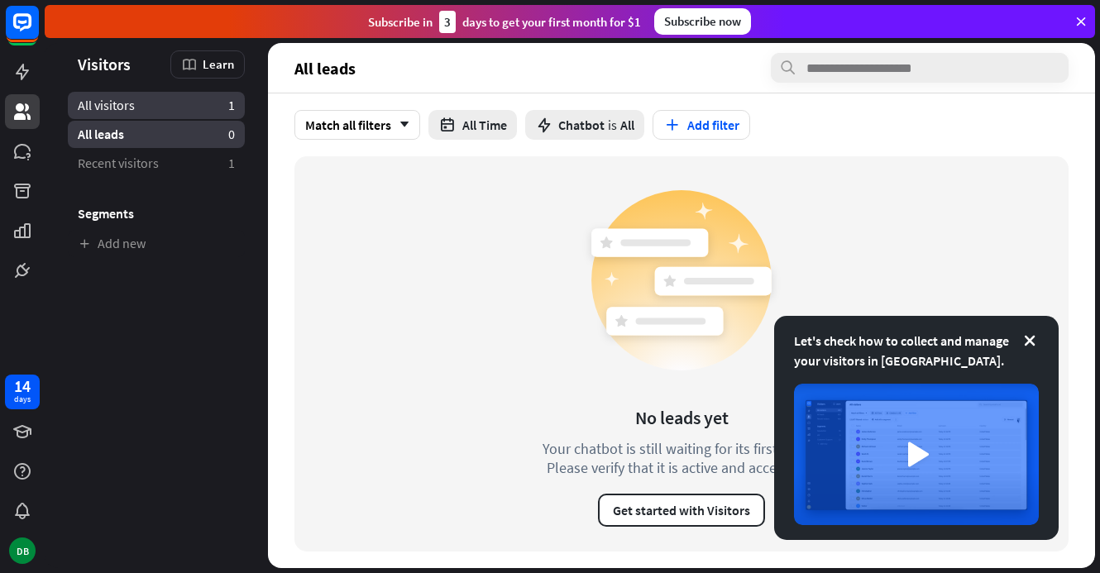
click at [169, 103] on link "All visitors 1" at bounding box center [156, 105] width 177 height 27
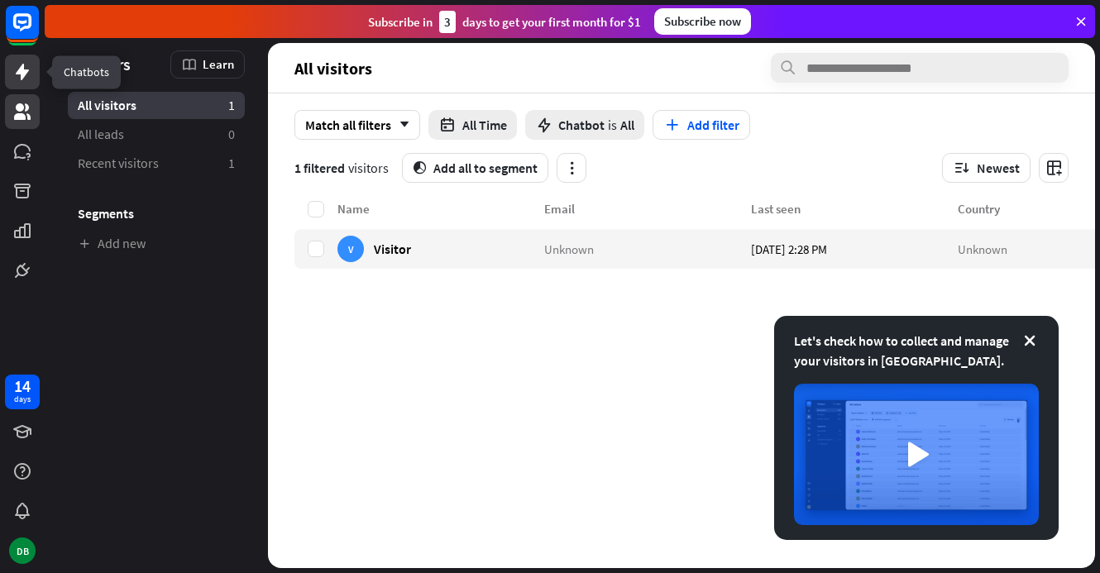
click at [20, 83] on link at bounding box center [22, 72] width 35 height 35
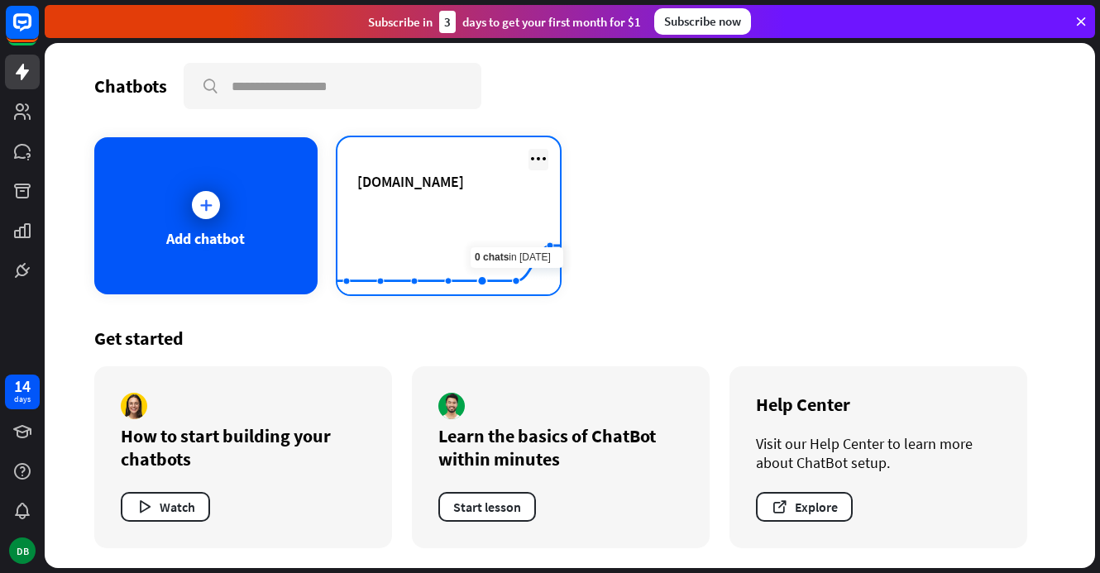
click at [536, 165] on icon at bounding box center [538, 159] width 20 height 20
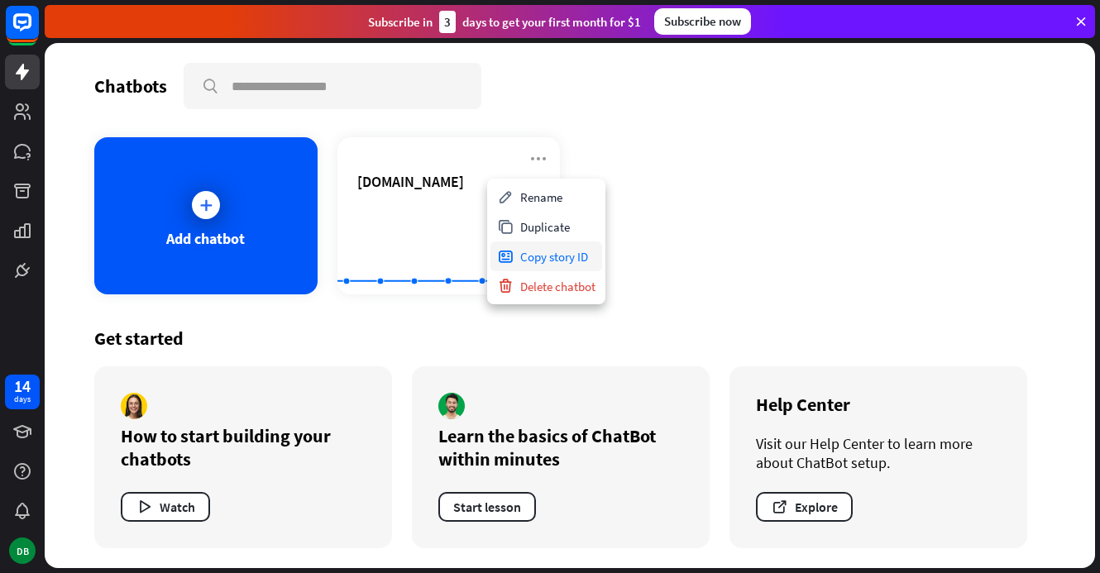
click at [561, 256] on div "Copy story ID" at bounding box center [546, 256] width 112 height 30
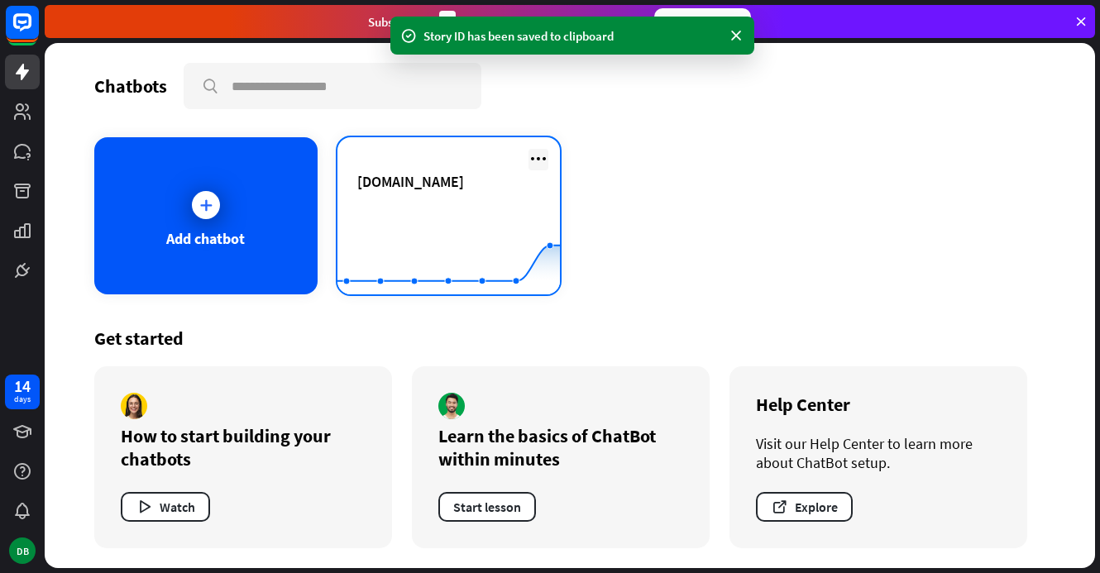
click at [536, 160] on icon at bounding box center [538, 159] width 20 height 20
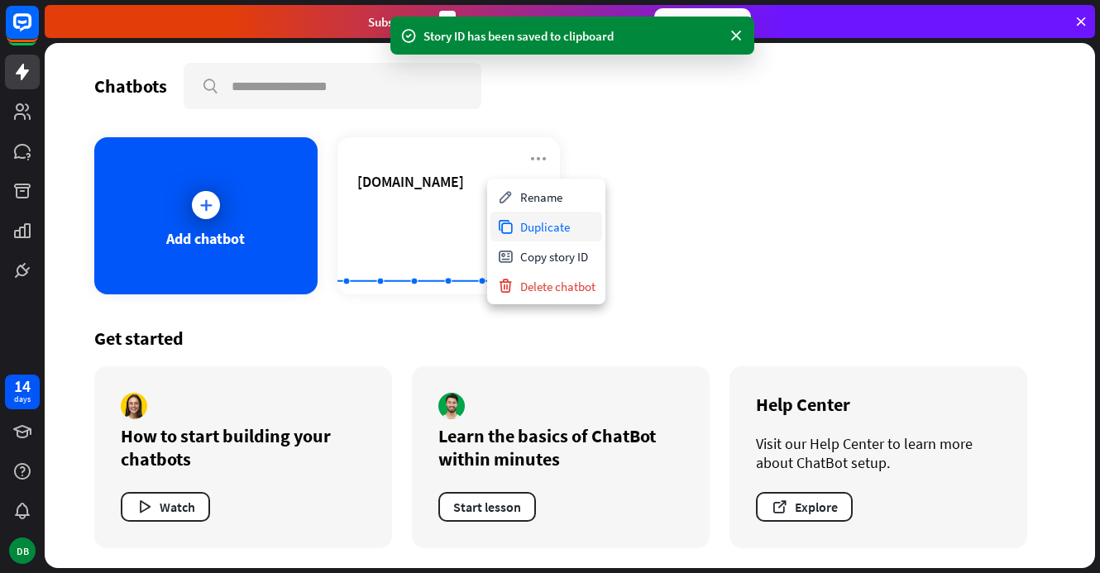
click at [542, 229] on div "Duplicate" at bounding box center [546, 227] width 112 height 30
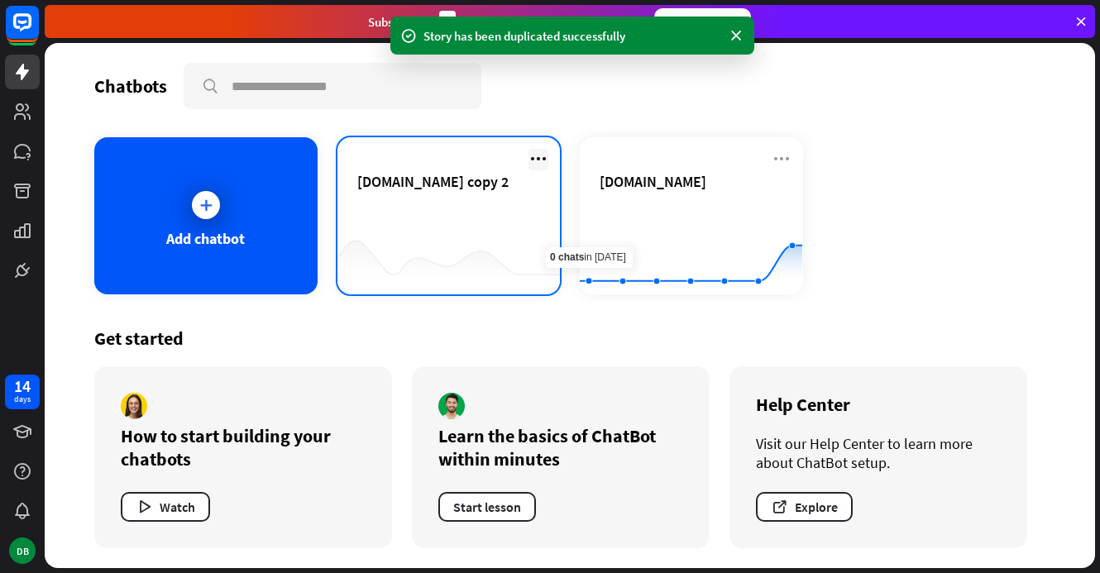
click at [544, 163] on icon at bounding box center [538, 159] width 20 height 20
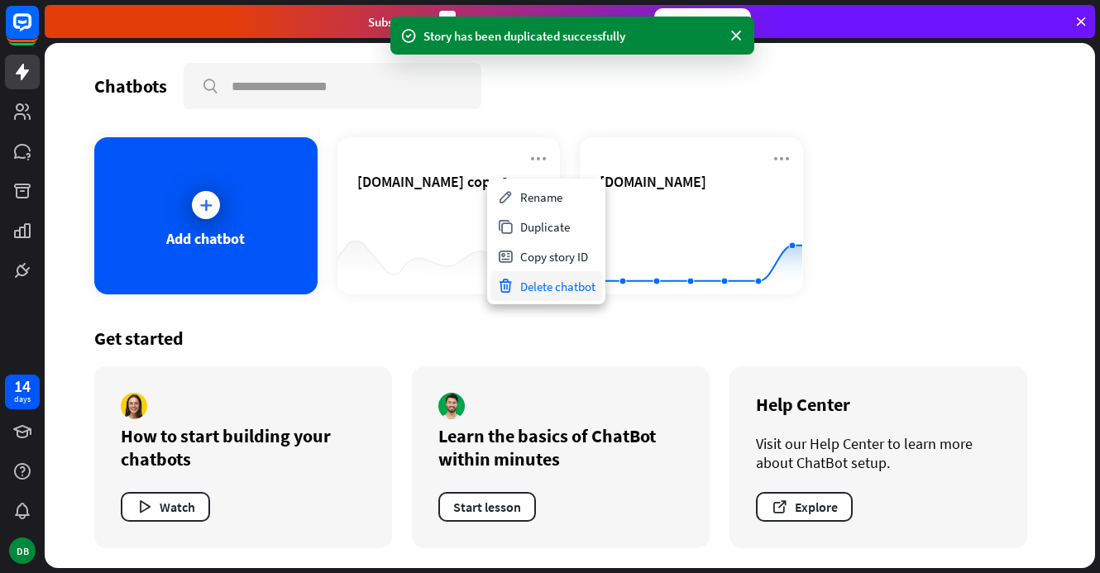
click at [546, 284] on div "Delete chatbot" at bounding box center [546, 286] width 112 height 30
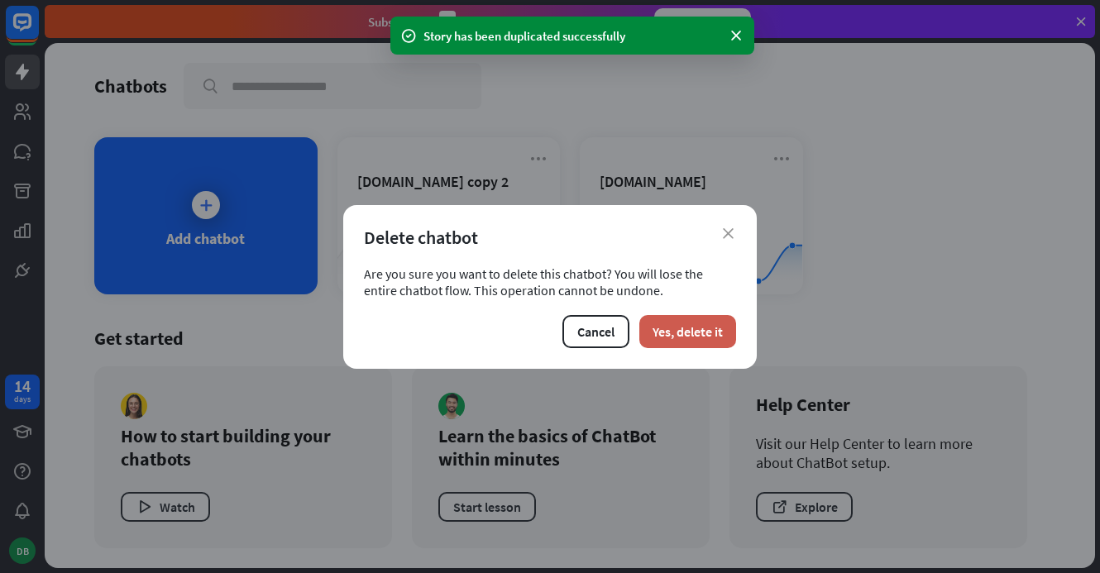
click at [667, 342] on button "Yes, delete it" at bounding box center [687, 331] width 97 height 33
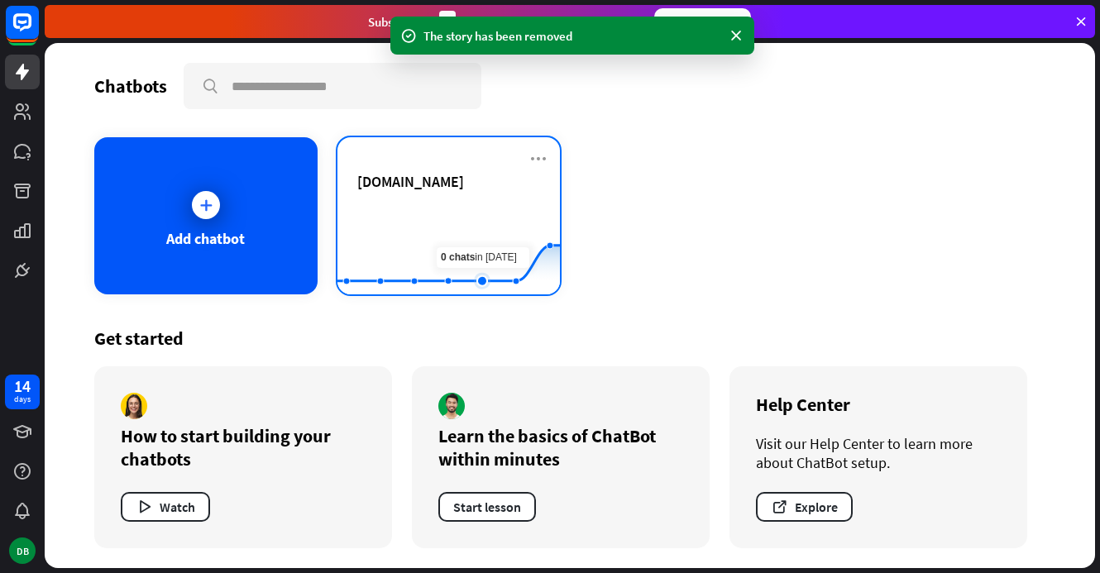
drag, startPoint x: 486, startPoint y: 220, endPoint x: 478, endPoint y: 197, distance: 24.6
click at [478, 197] on div "[DOMAIN_NAME]" at bounding box center [449, 201] width 184 height 58
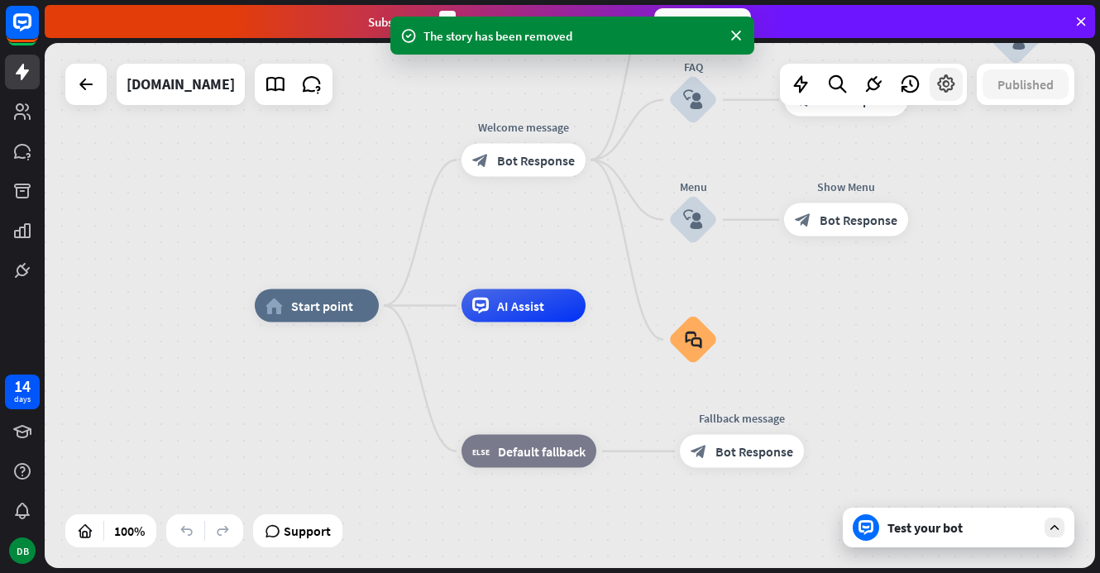
click at [939, 84] on icon at bounding box center [945, 84] width 21 height 21
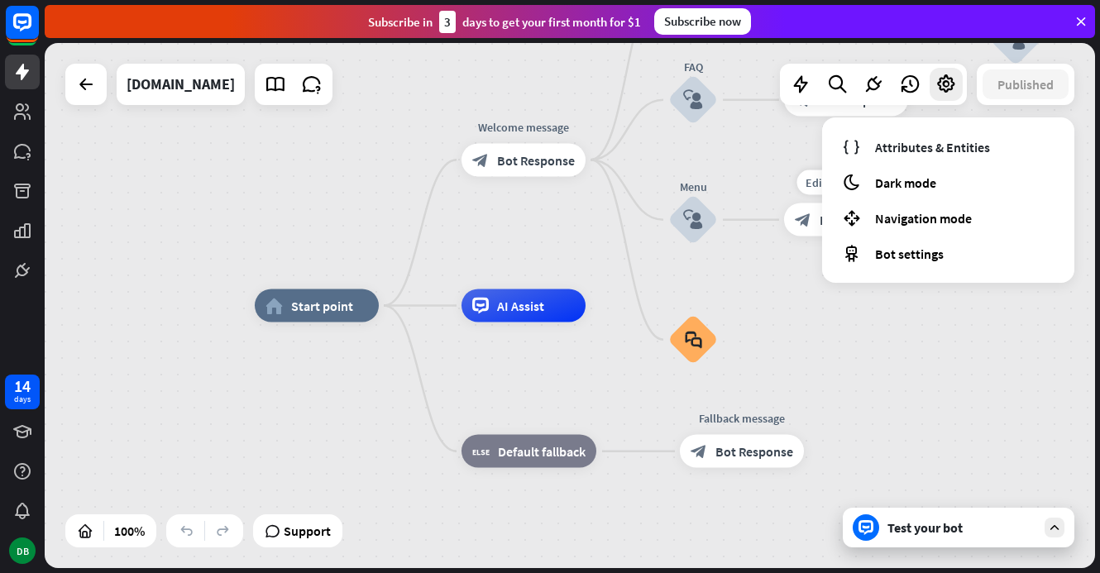
click at [806, 236] on div "Edit name more_horiz plus Show Menu block_bot_response Bot Response" at bounding box center [846, 219] width 124 height 33
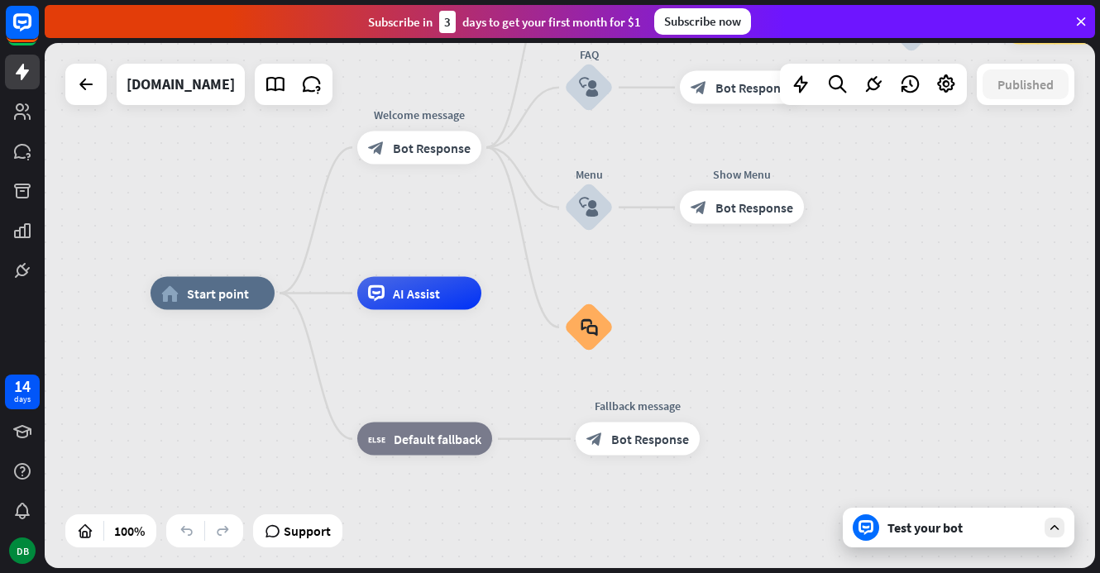
click at [933, 513] on div "Test your bot" at bounding box center [957, 528] width 231 height 40
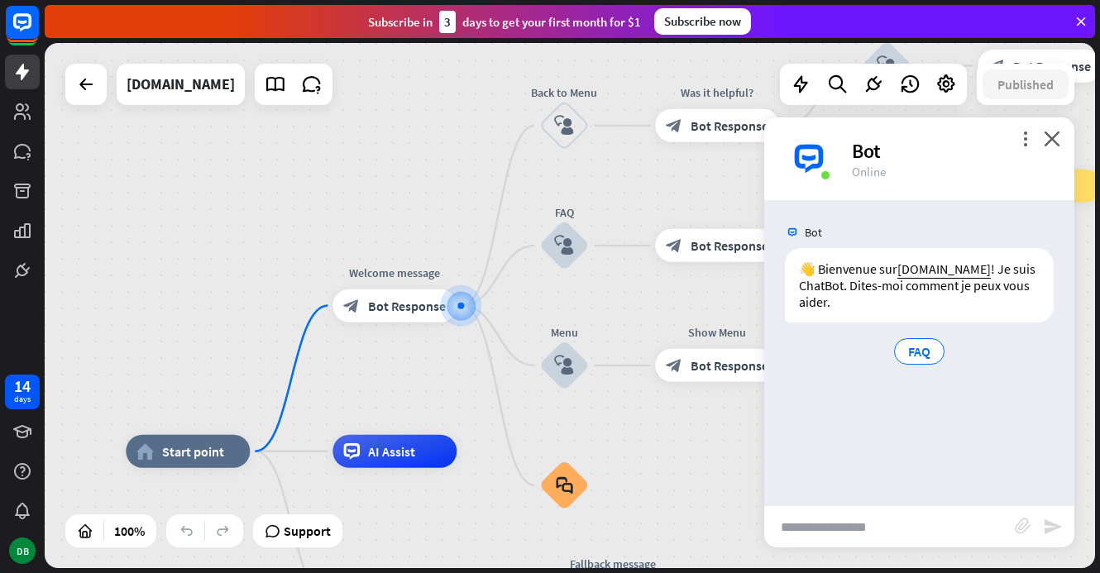
click at [825, 525] on input "text" at bounding box center [889, 526] width 250 height 41
type input "**********"
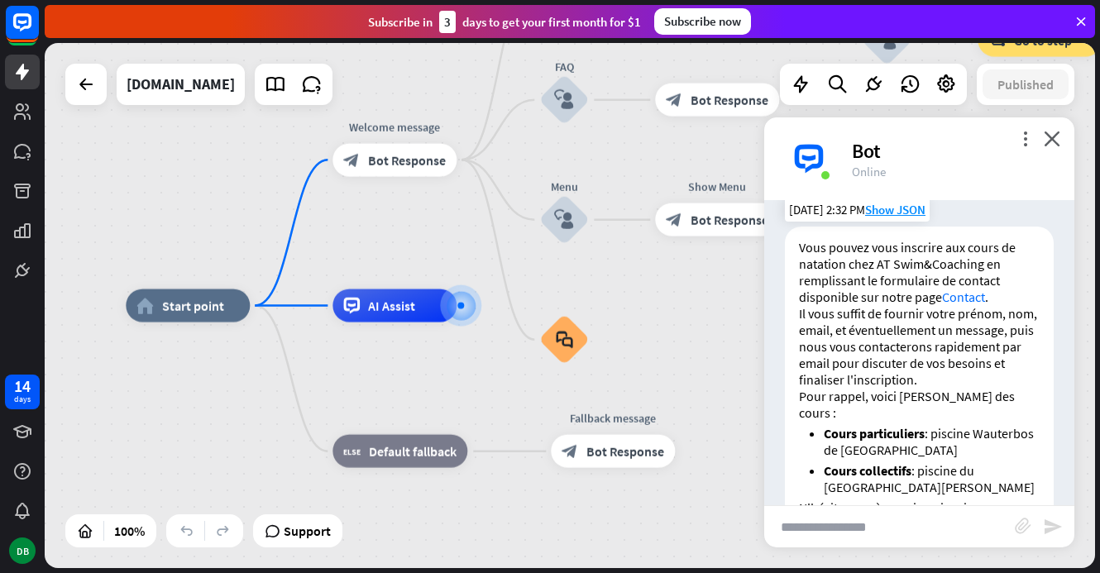
scroll to position [209, 0]
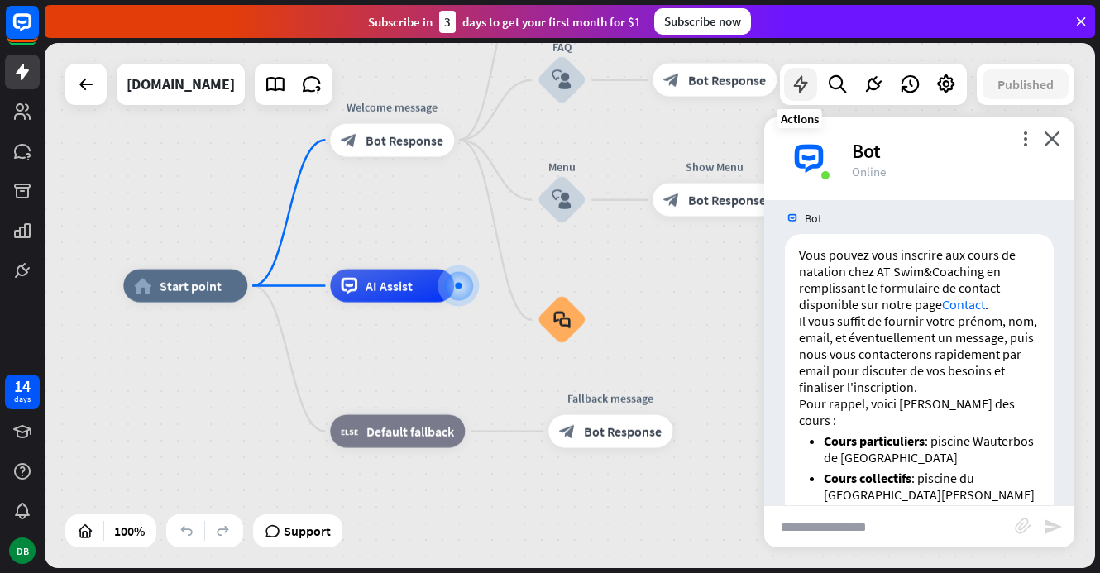
click at [796, 91] on icon at bounding box center [800, 84] width 21 height 21
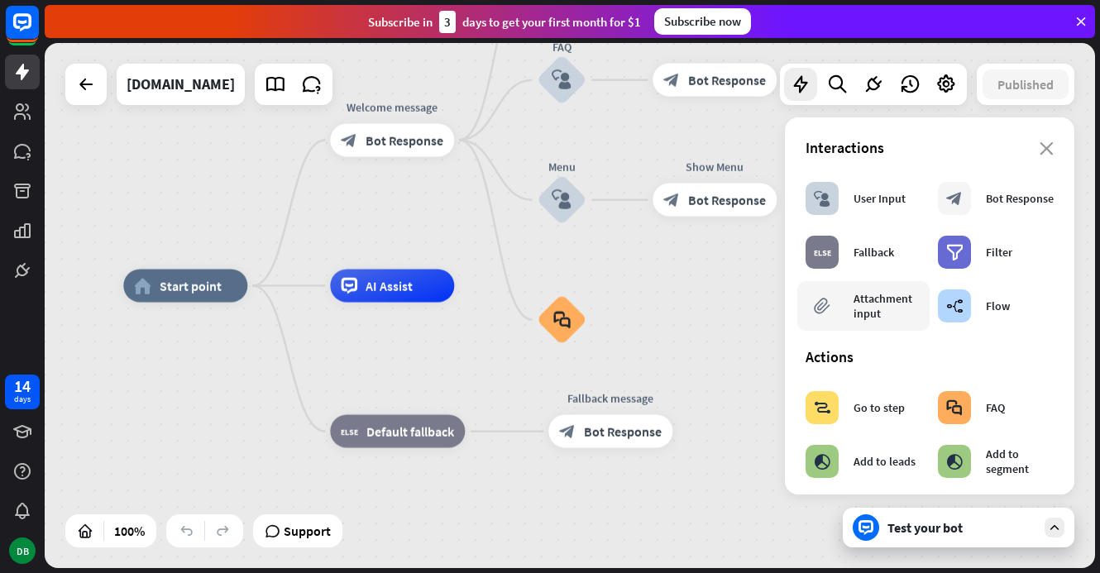
scroll to position [0, 0]
click at [840, 95] on div at bounding box center [836, 84] width 33 height 33
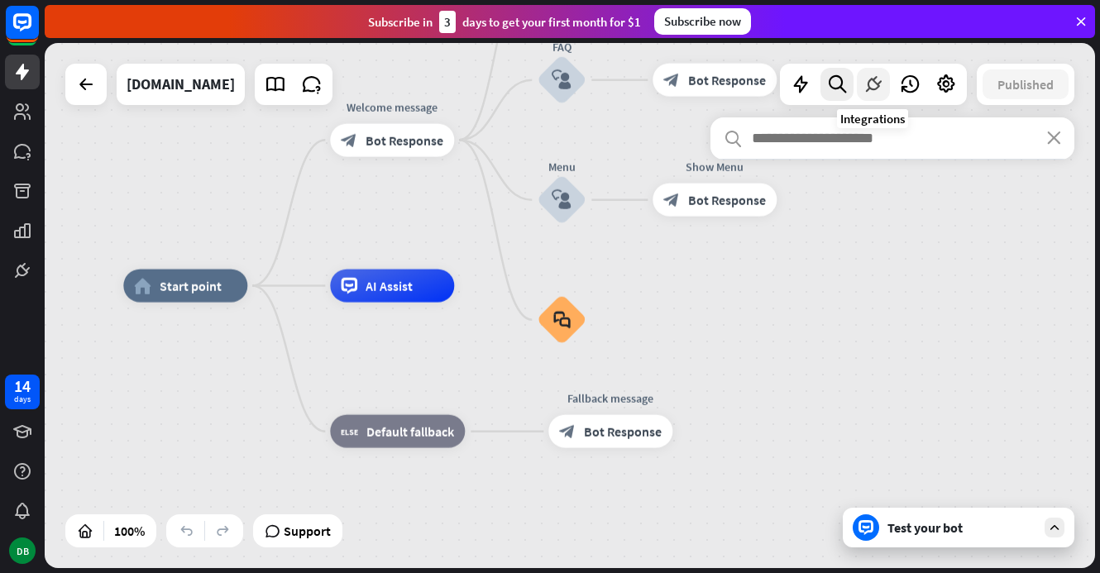
click at [869, 88] on icon at bounding box center [872, 84] width 21 height 21
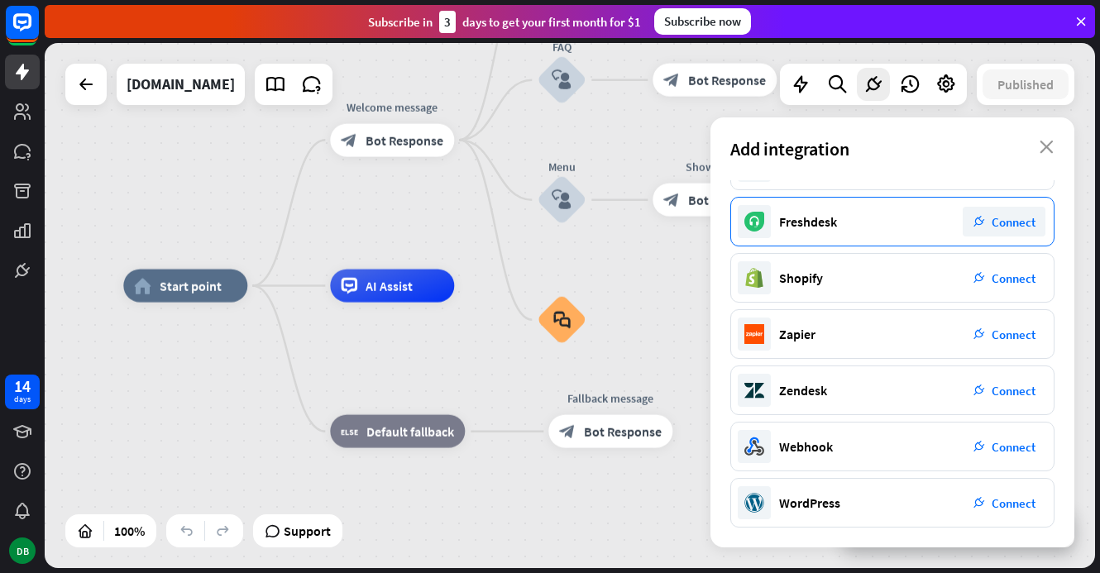
scroll to position [265, 0]
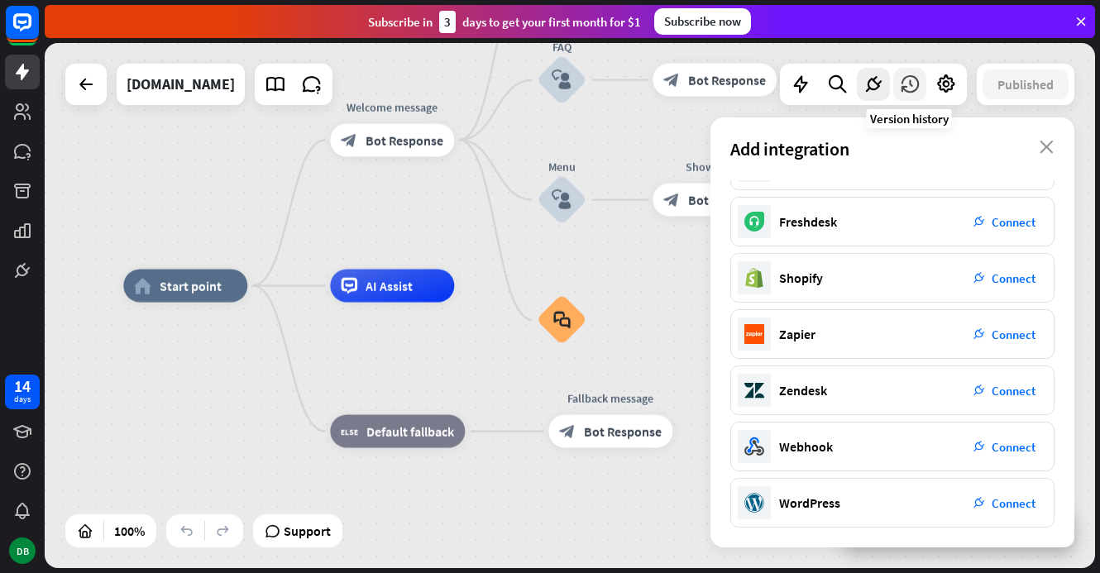
click at [902, 78] on icon at bounding box center [909, 84] width 21 height 21
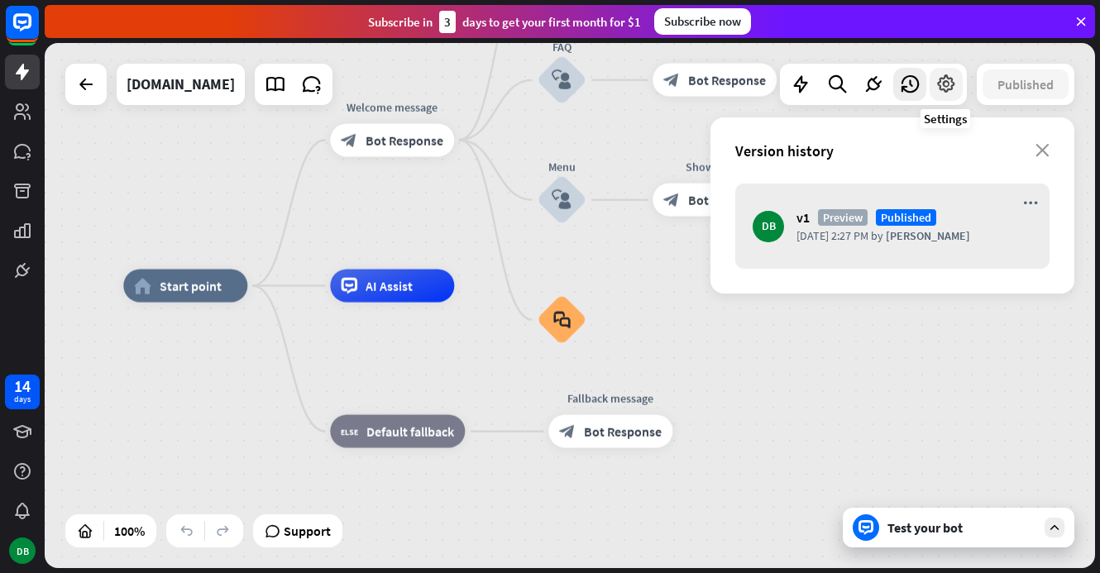
click at [936, 83] on icon at bounding box center [945, 84] width 21 height 21
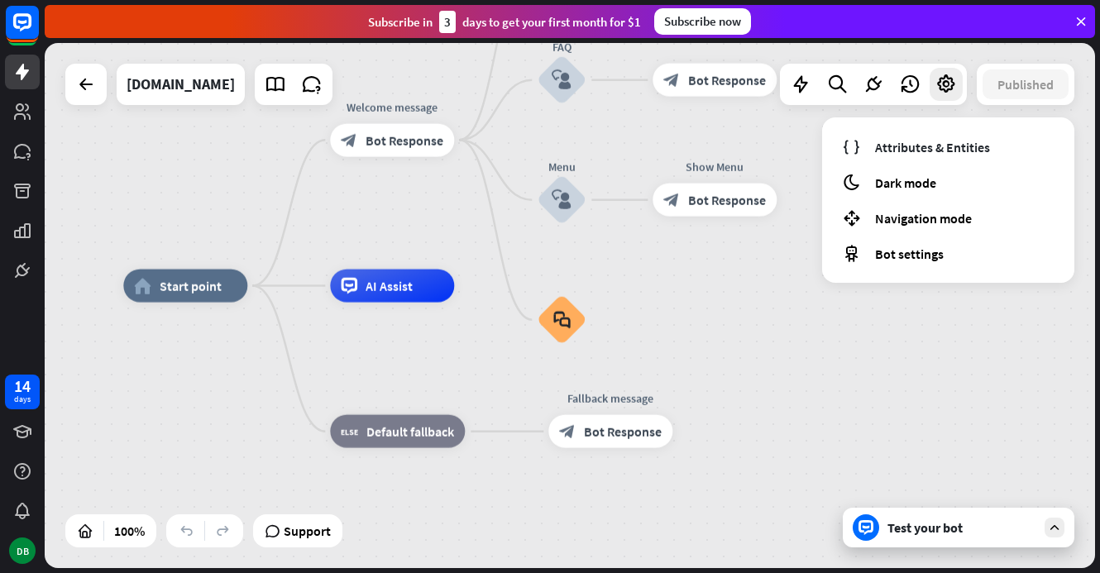
click at [852, 305] on div "home_2 Start point Welcome message block_bot_response Bot Response Back to Menu…" at bounding box center [648, 548] width 1050 height 525
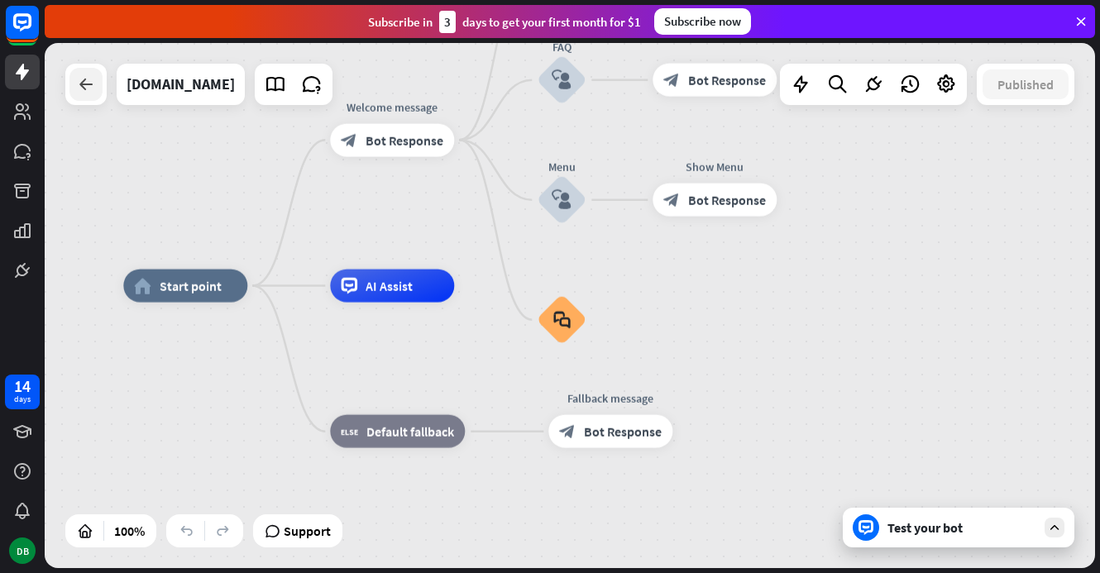
click at [95, 80] on icon at bounding box center [86, 84] width 20 height 20
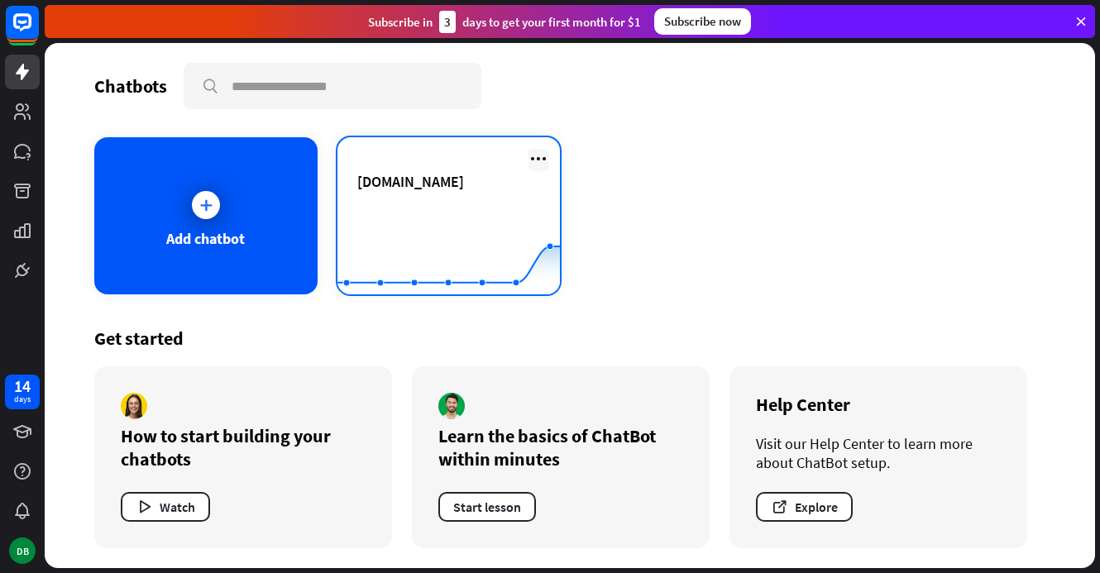
click at [528, 160] on icon at bounding box center [538, 159] width 20 height 20
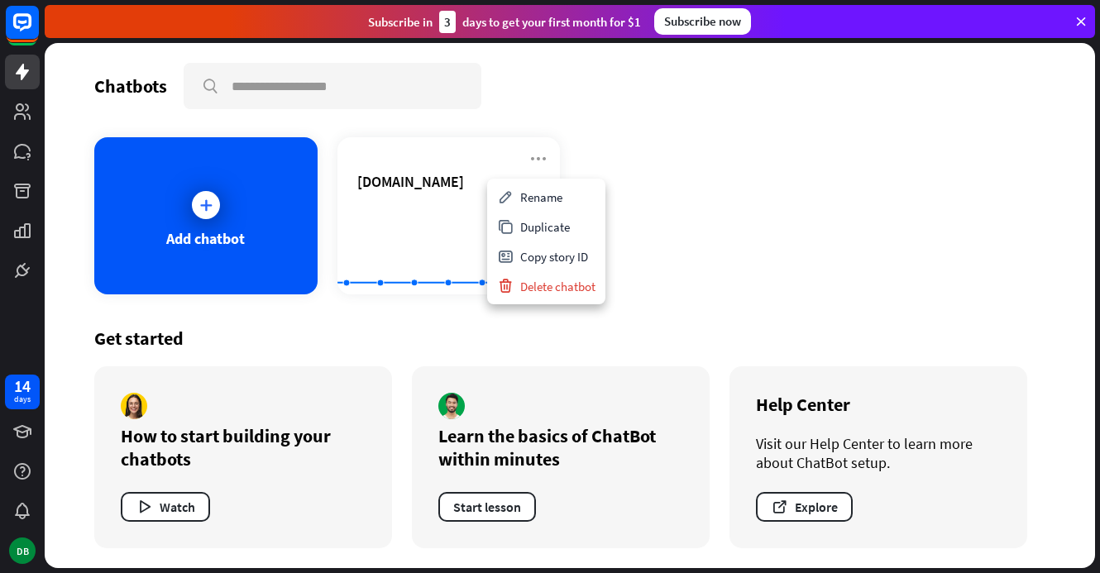
click at [599, 131] on div "Chatbots search Add chatbot [DOMAIN_NAME] Created with Highcharts 10.1.0 0 2 4 …" at bounding box center [570, 305] width 1050 height 525
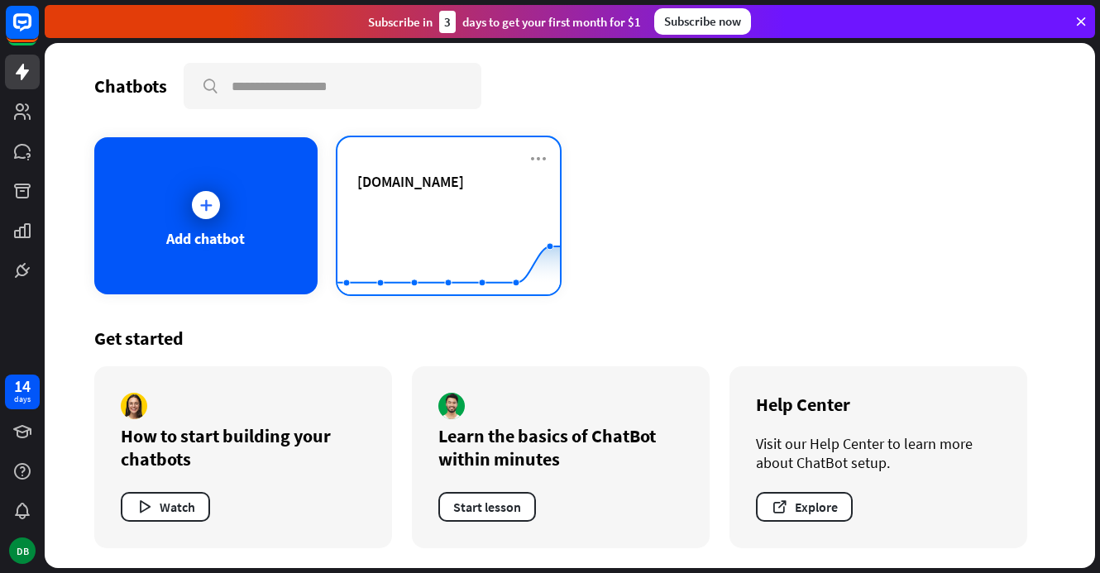
click at [473, 196] on div "[DOMAIN_NAME]" at bounding box center [449, 201] width 184 height 58
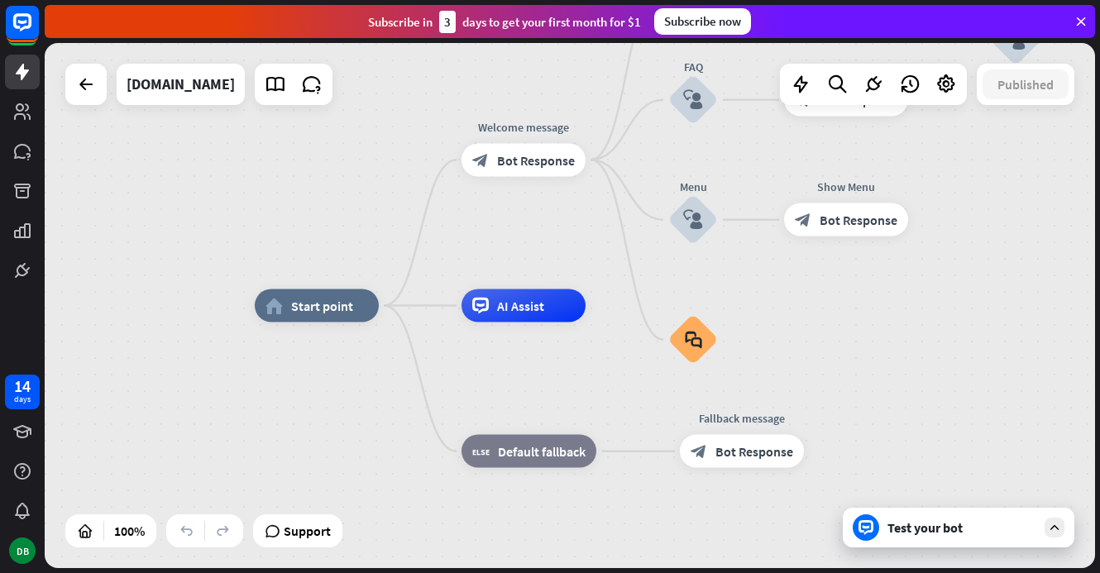
click at [999, 519] on div "Test your bot" at bounding box center [961, 527] width 149 height 17
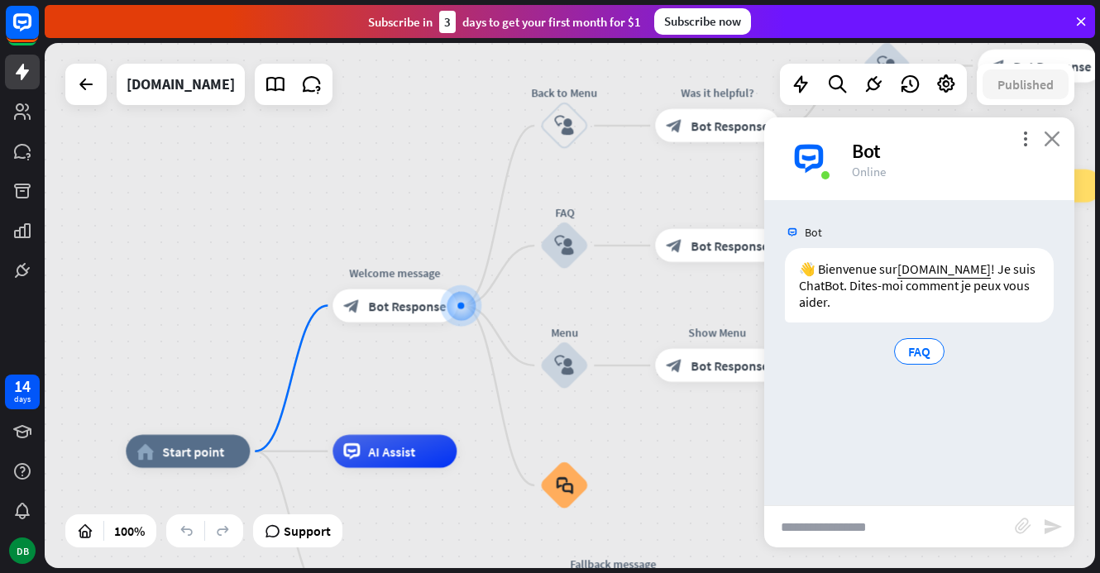
click at [1057, 142] on icon "close" at bounding box center [1051, 139] width 17 height 16
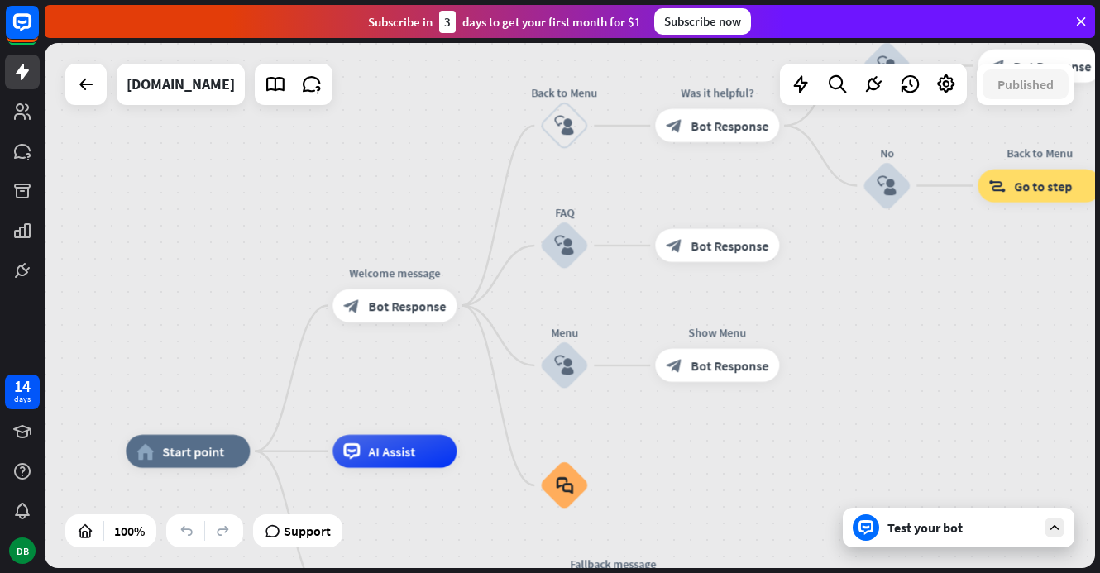
click at [911, 518] on div "Test your bot" at bounding box center [957, 528] width 231 height 40
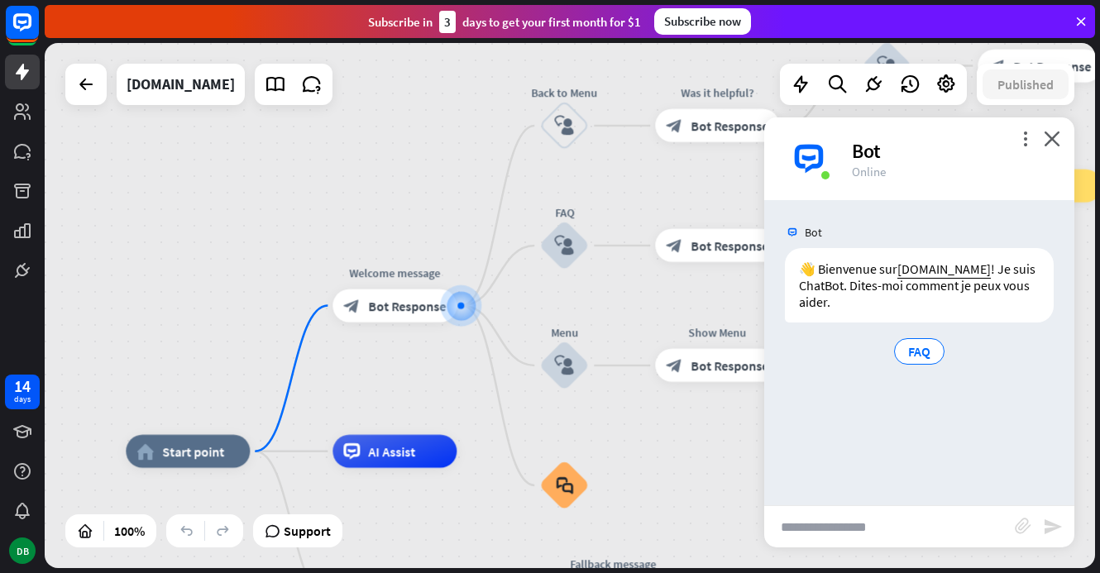
click at [860, 506] on input "text" at bounding box center [889, 526] width 250 height 41
type input "**********"
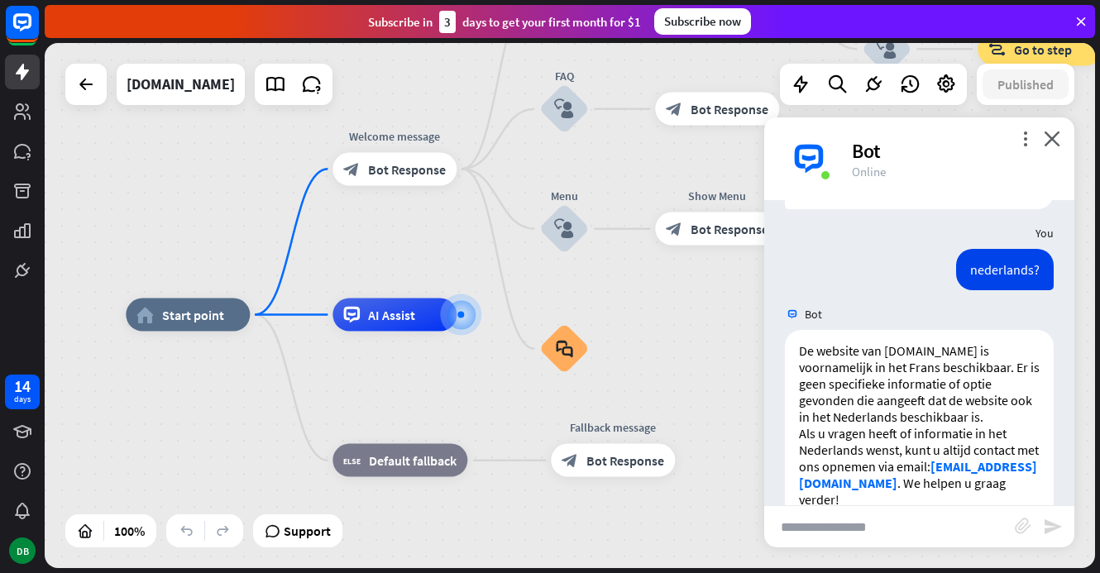
scroll to position [153, 0]
